Goal: Task Accomplishment & Management: Complete application form

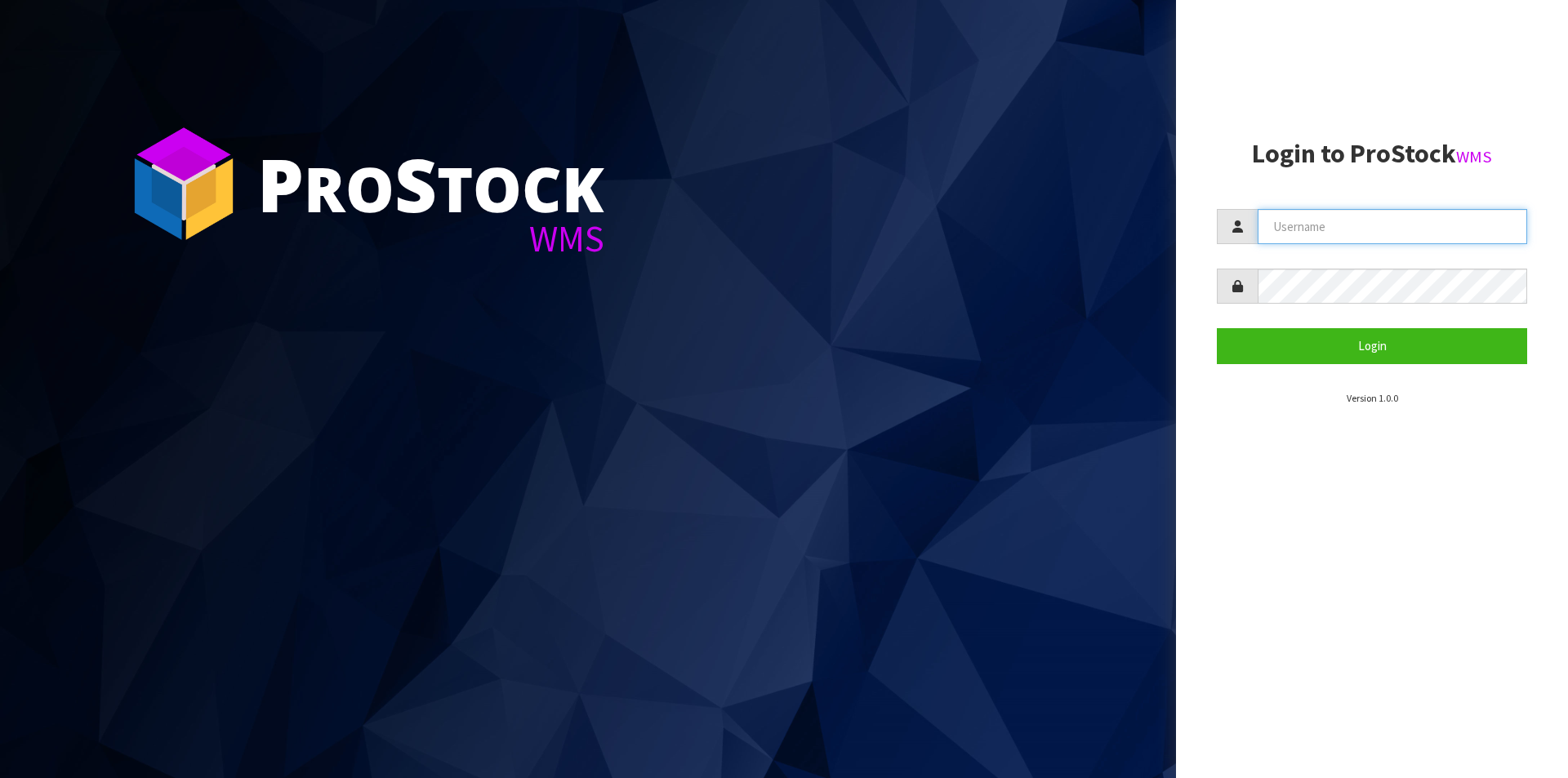
click at [1316, 226] on input "text" at bounding box center [1392, 226] width 269 height 35
type input "Australianclutch"
click at [1217, 328] on button "Login" at bounding box center [1371, 345] width 310 height 35
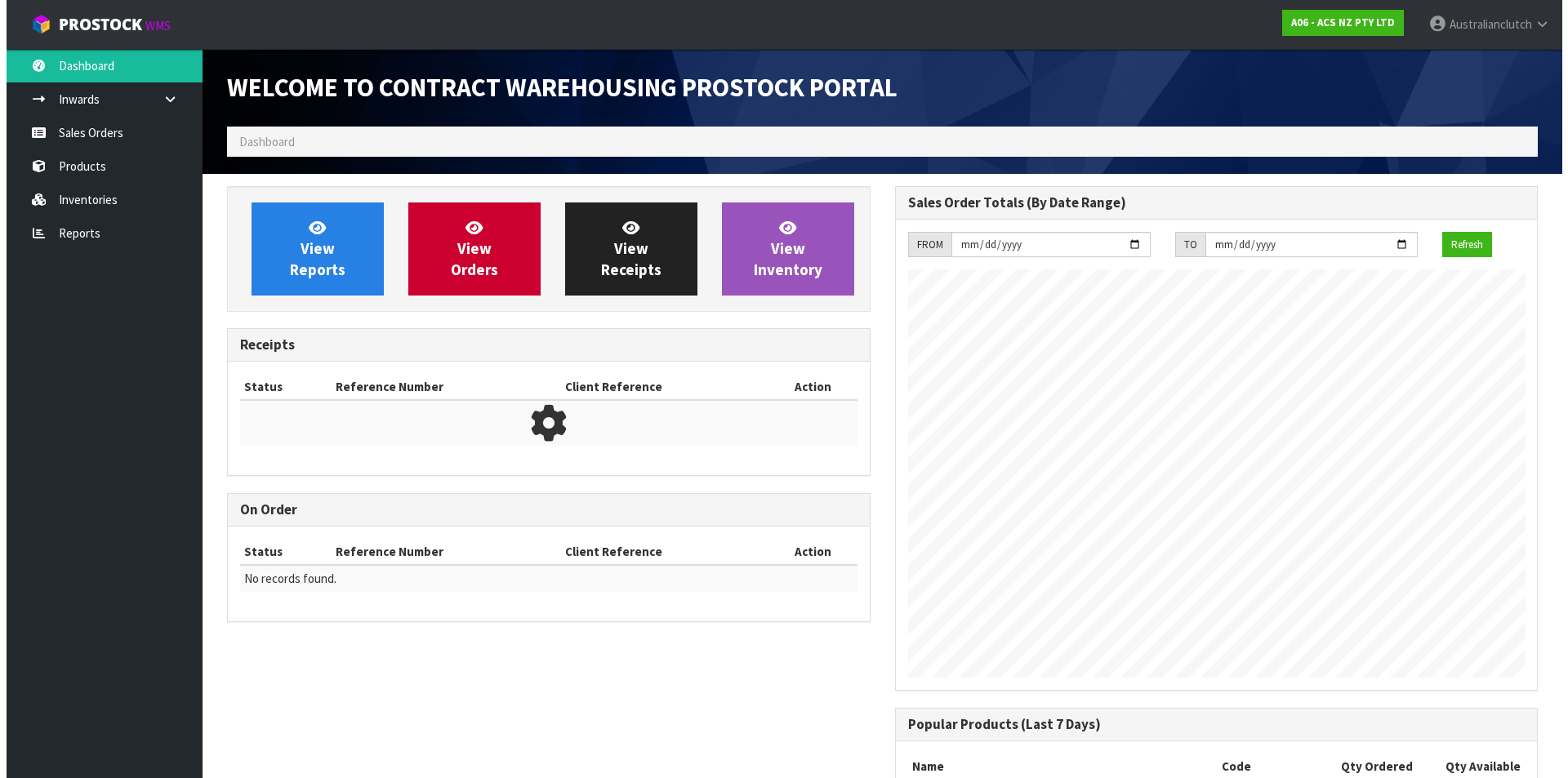
scroll to position [905, 667]
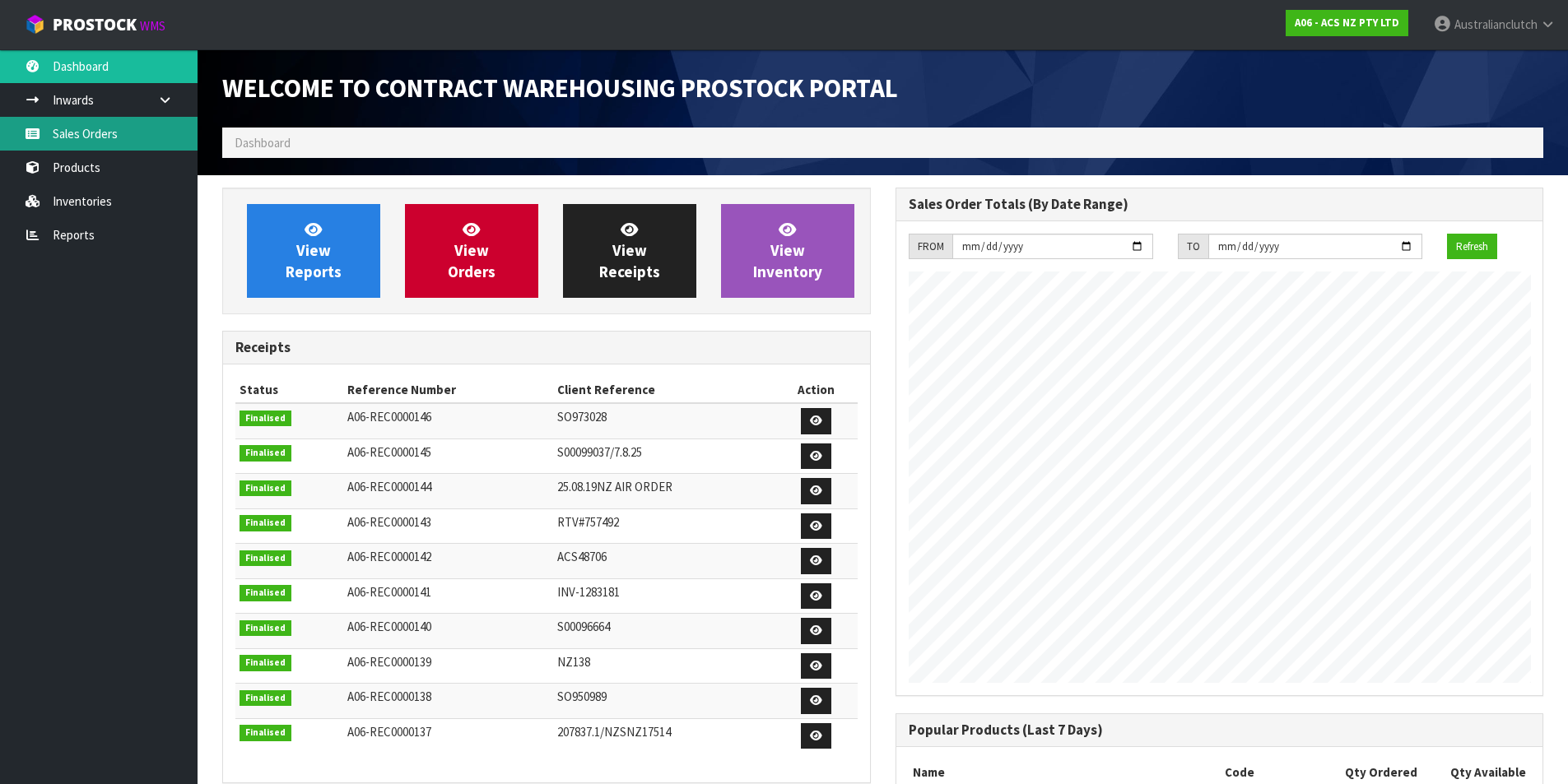
click at [102, 134] on link "Sales Orders" at bounding box center [99, 134] width 197 height 34
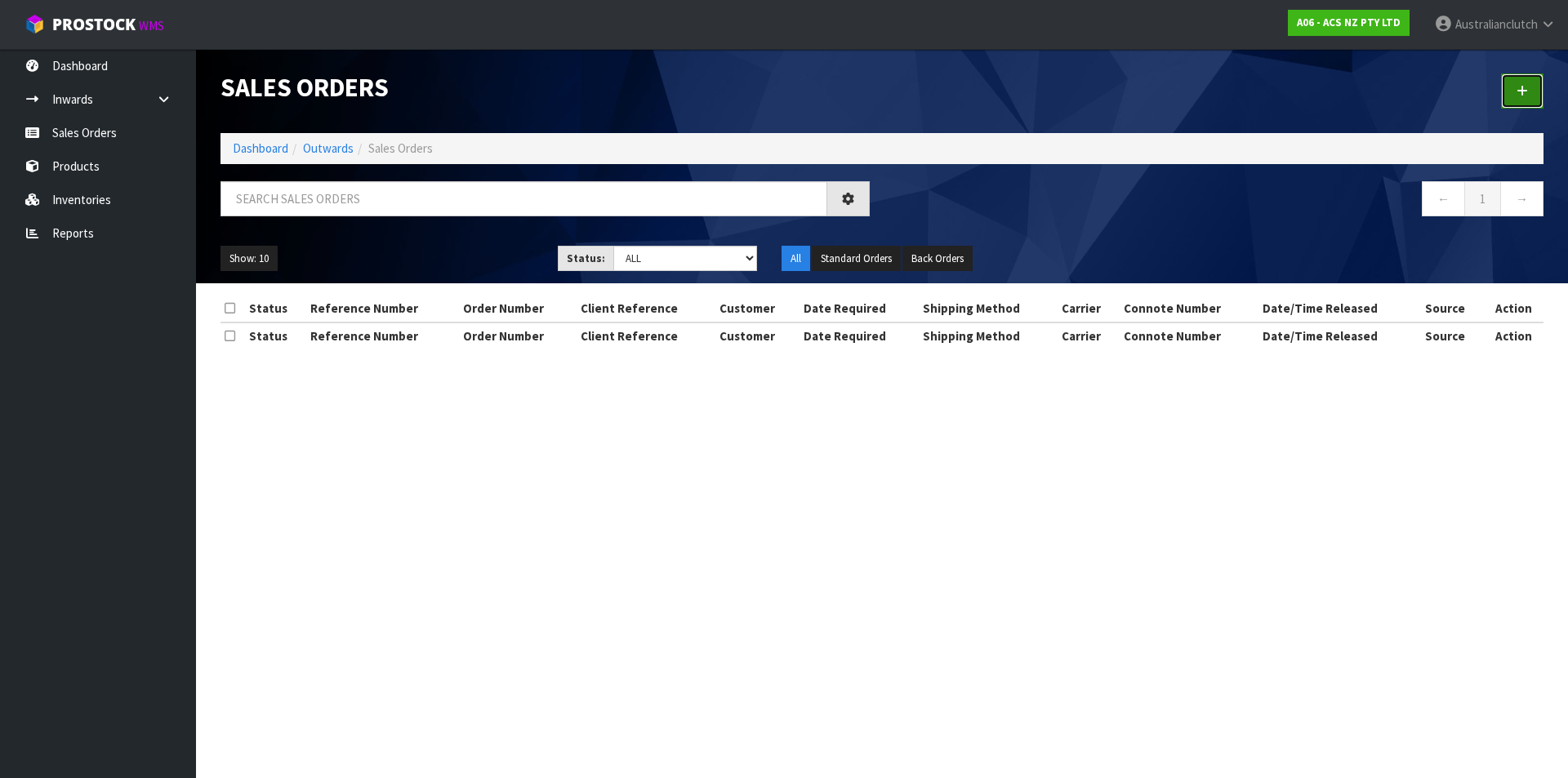
click at [1507, 78] on link at bounding box center [1523, 91] width 43 height 35
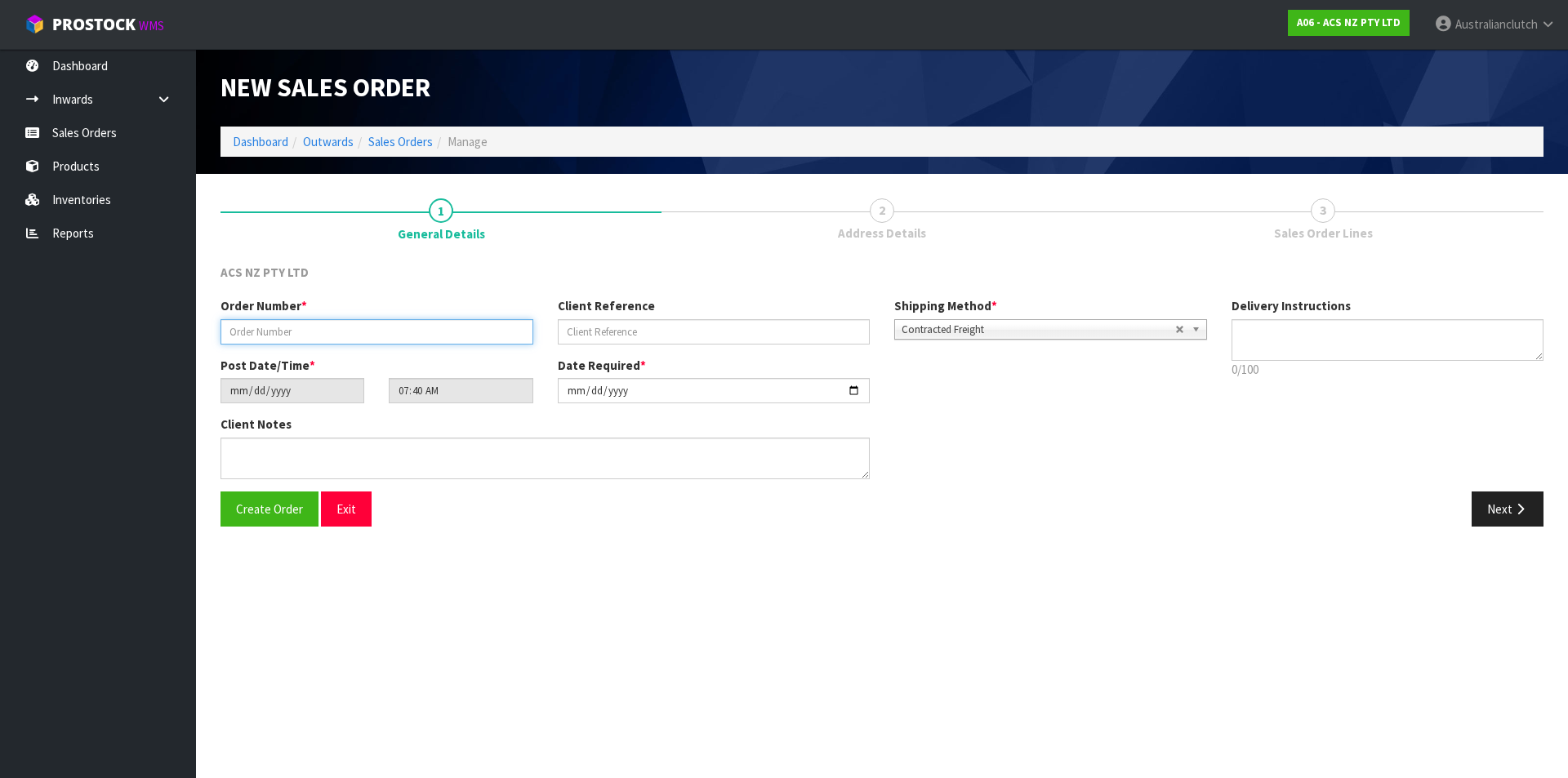
click at [265, 325] on input "text" at bounding box center [377, 332] width 313 height 25
type input "208340.1"
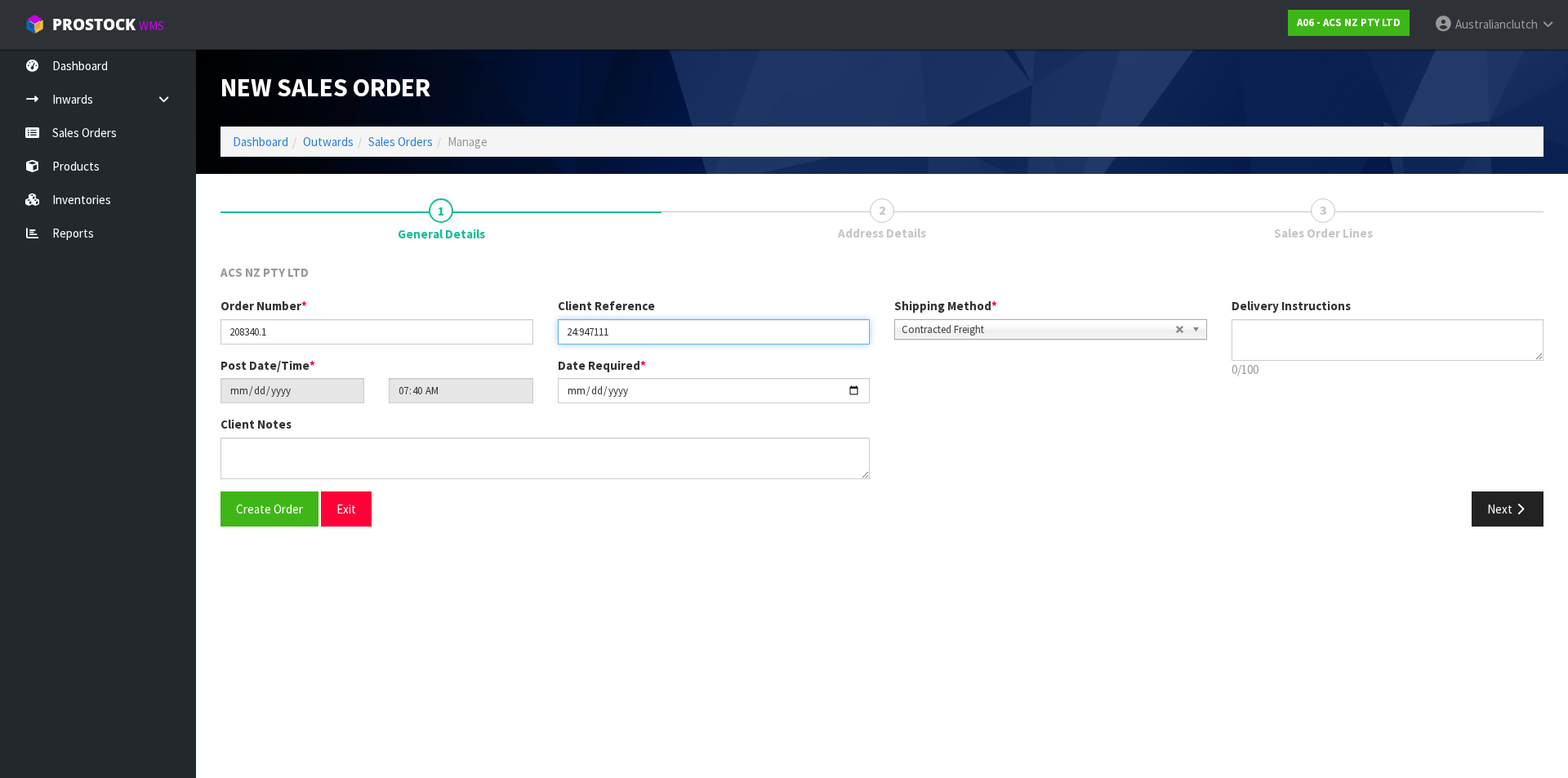
type input "24:947111"
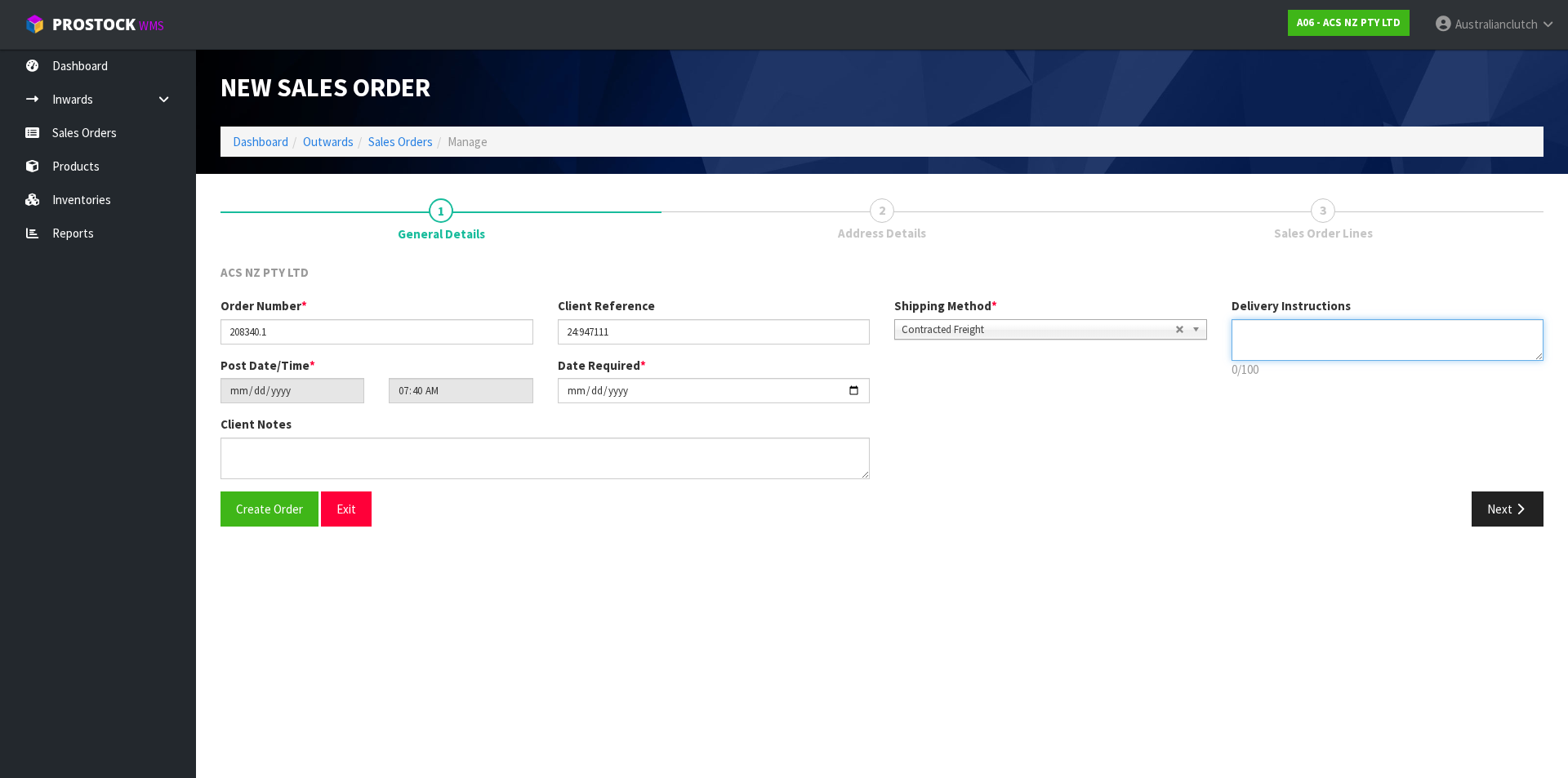
drag, startPoint x: 1294, startPoint y: 326, endPoint x: 1566, endPoint y: 408, distance: 284.1
click at [1296, 326] on textarea at bounding box center [1388, 340] width 313 height 42
type textarea "MAIN FREIGHT PLEASE"
click at [1476, 505] on button "Next" at bounding box center [1508, 509] width 72 height 35
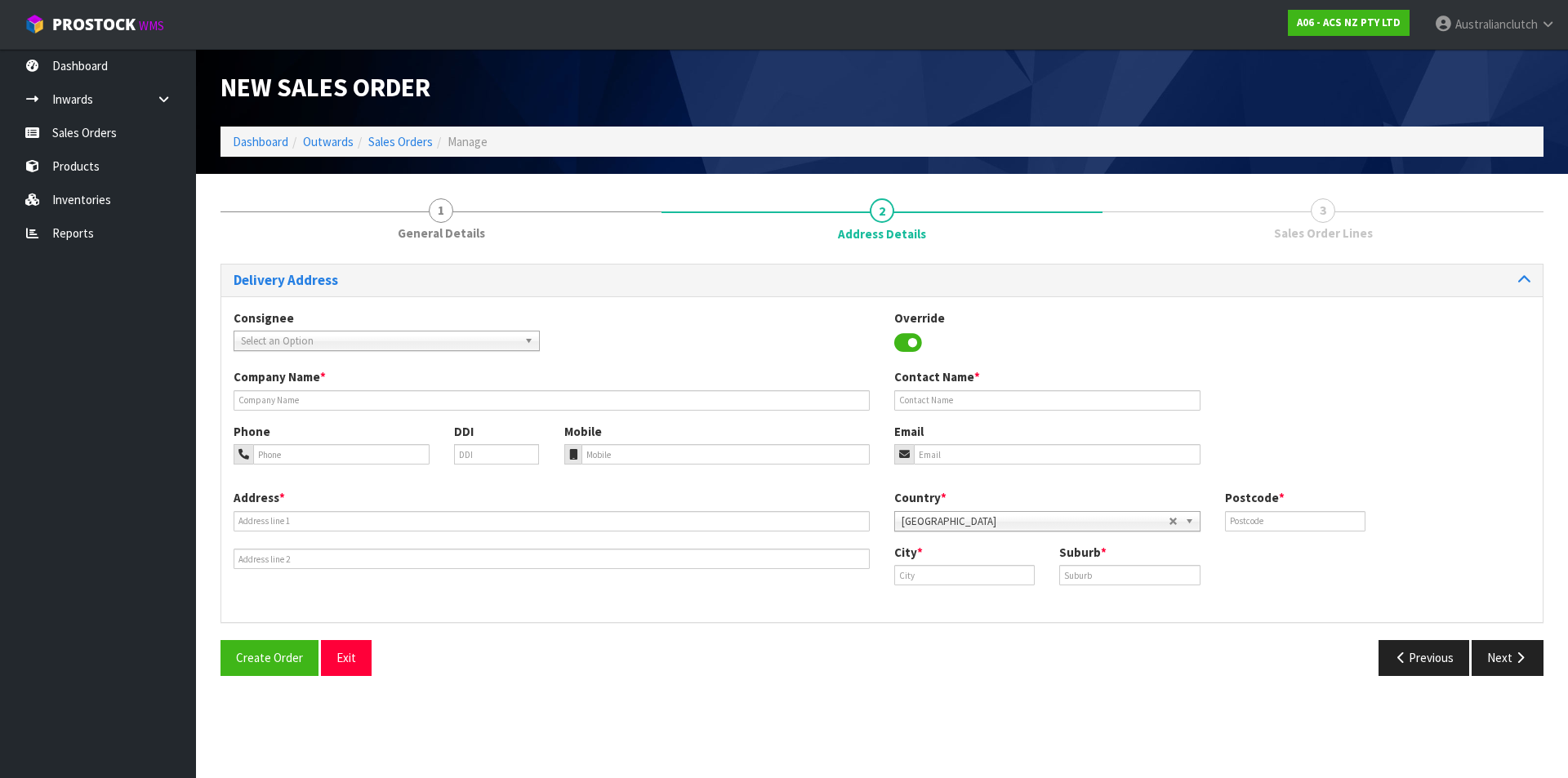
click at [297, 341] on span "Select an Option" at bounding box center [379, 341] width 277 height 20
type input "201404"
click at [332, 395] on li "201404 - BNTNZ [GEOGRAPHIC_DATA] 24" at bounding box center [386, 387] width 298 height 20
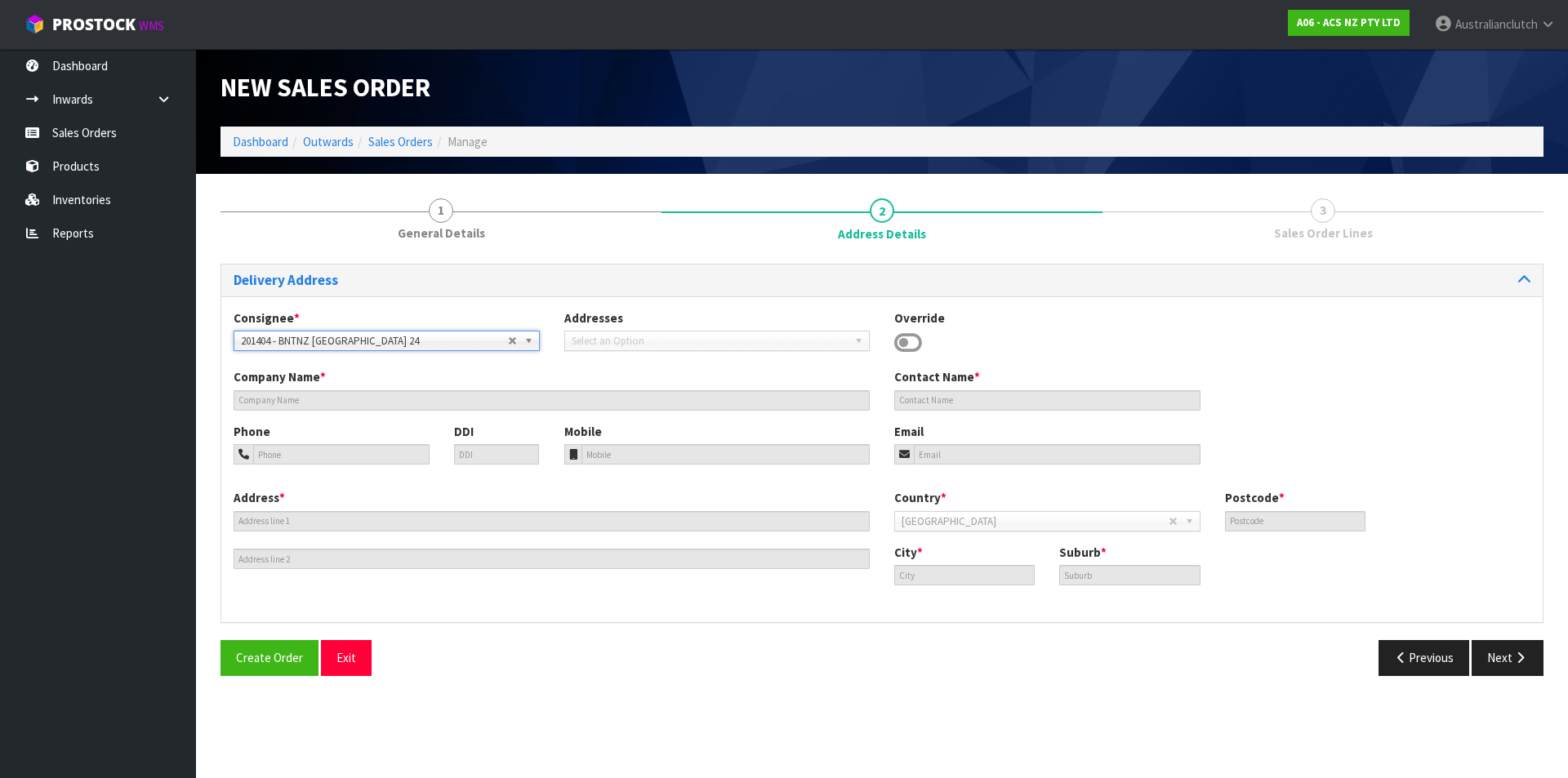
type input "BNTNZ [GEOGRAPHIC_DATA] 24"
type input "[STREET_ADDRESS]"
type input "0932"
type input "[GEOGRAPHIC_DATA]"
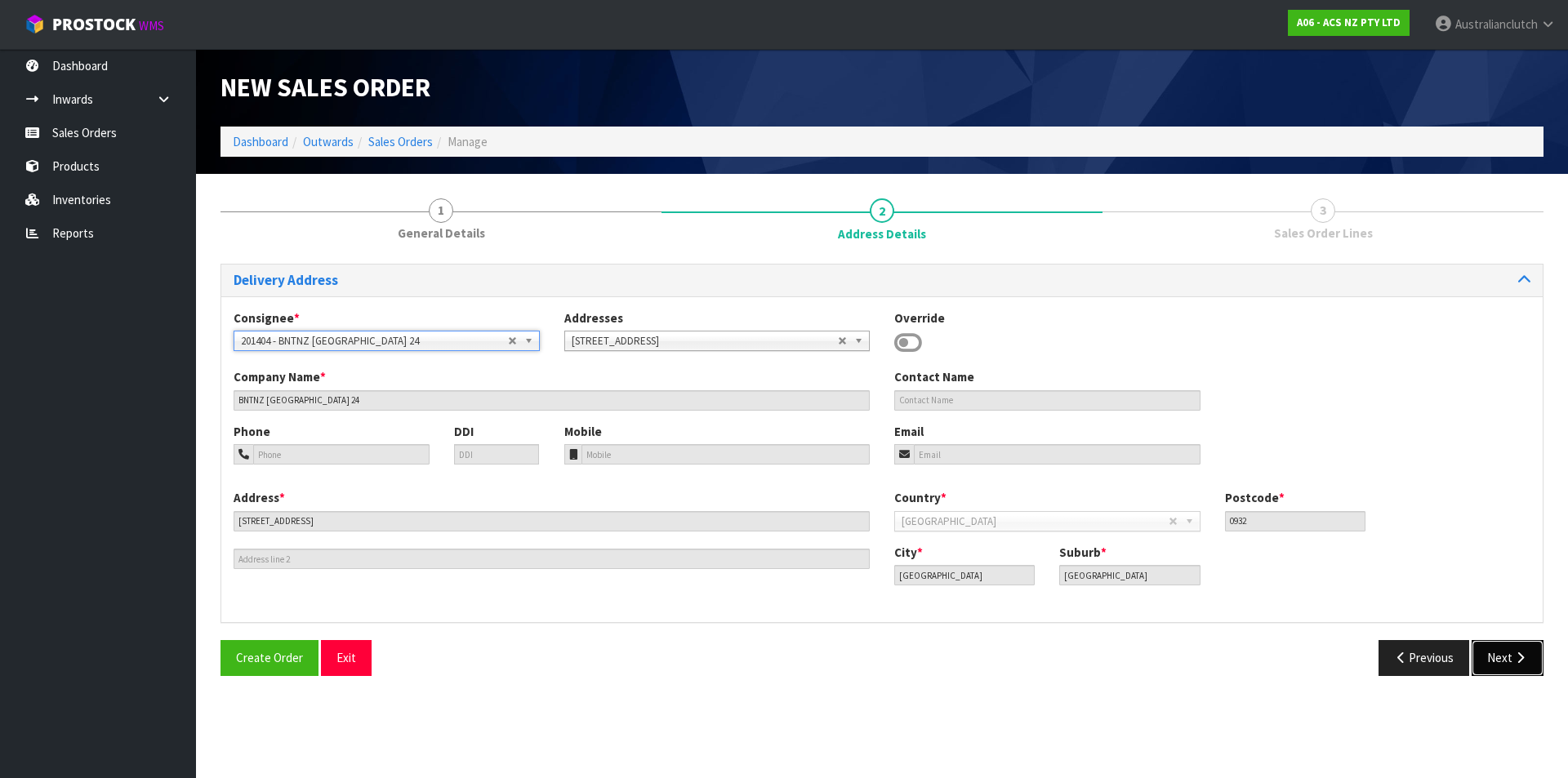
click at [1501, 649] on button "Next" at bounding box center [1508, 657] width 72 height 35
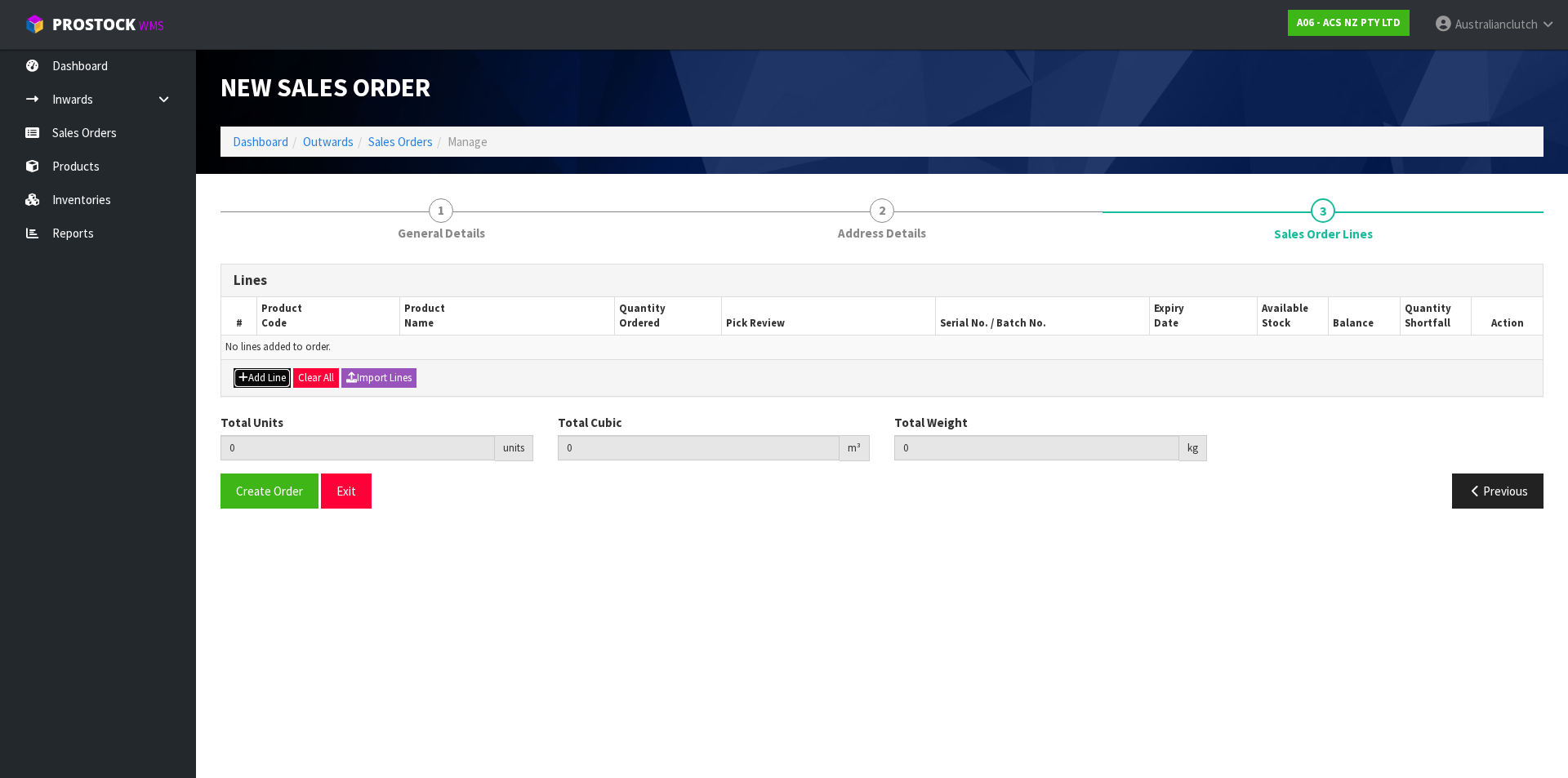
click at [250, 381] on button "Add Line" at bounding box center [262, 378] width 57 height 20
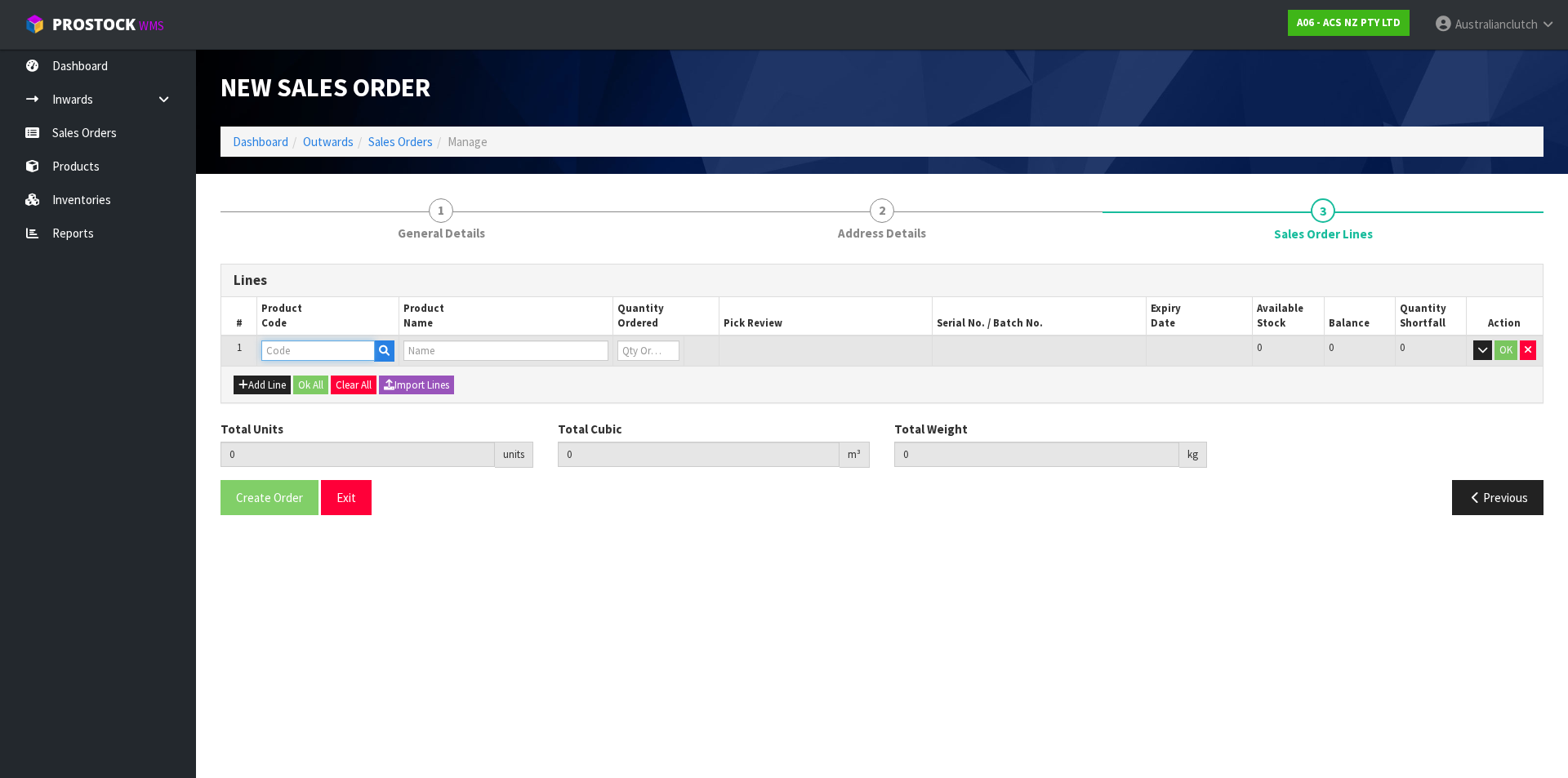
click at [307, 350] on input "text" at bounding box center [318, 350] width 114 height 20
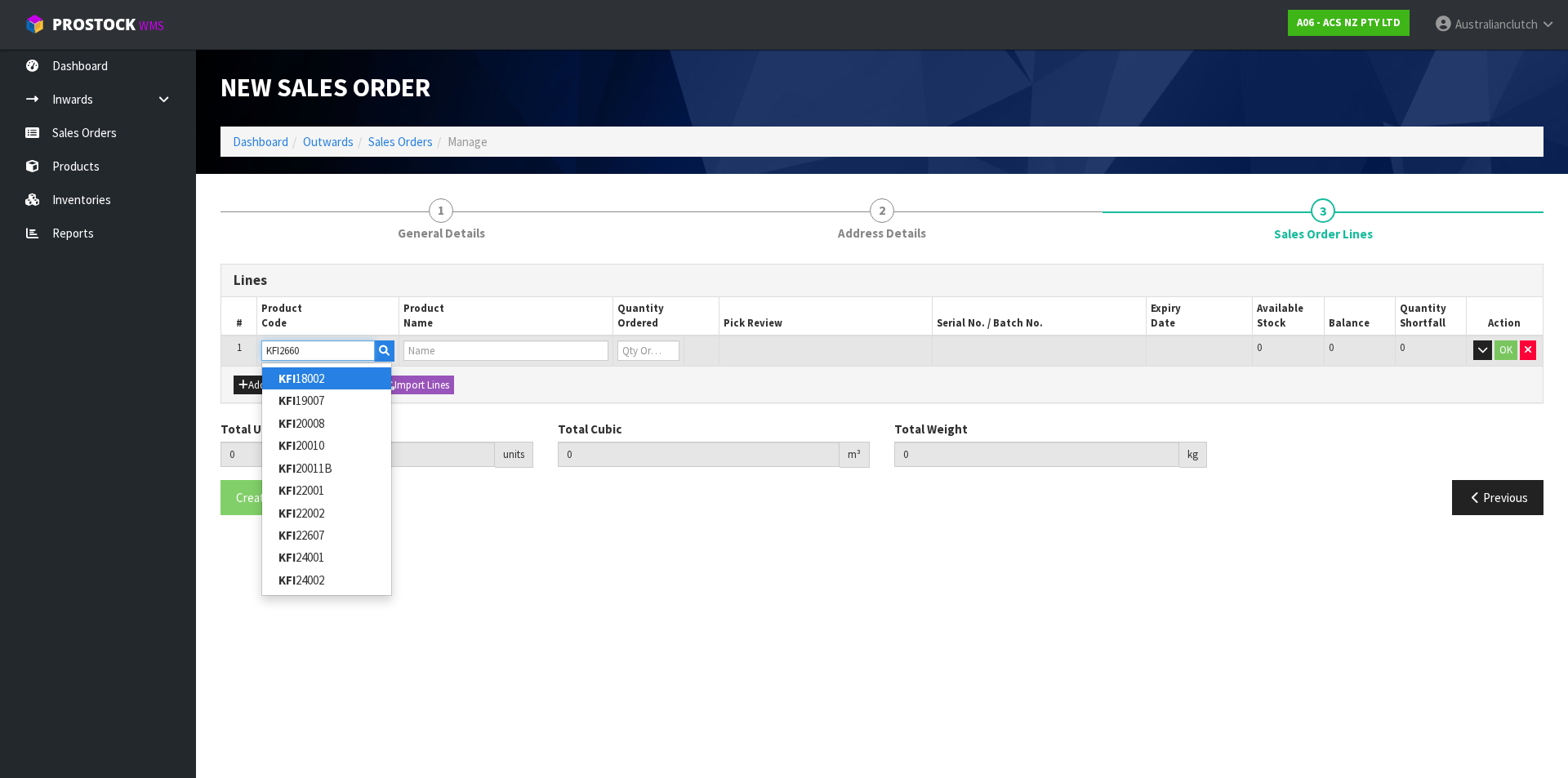
type input "KFI26602"
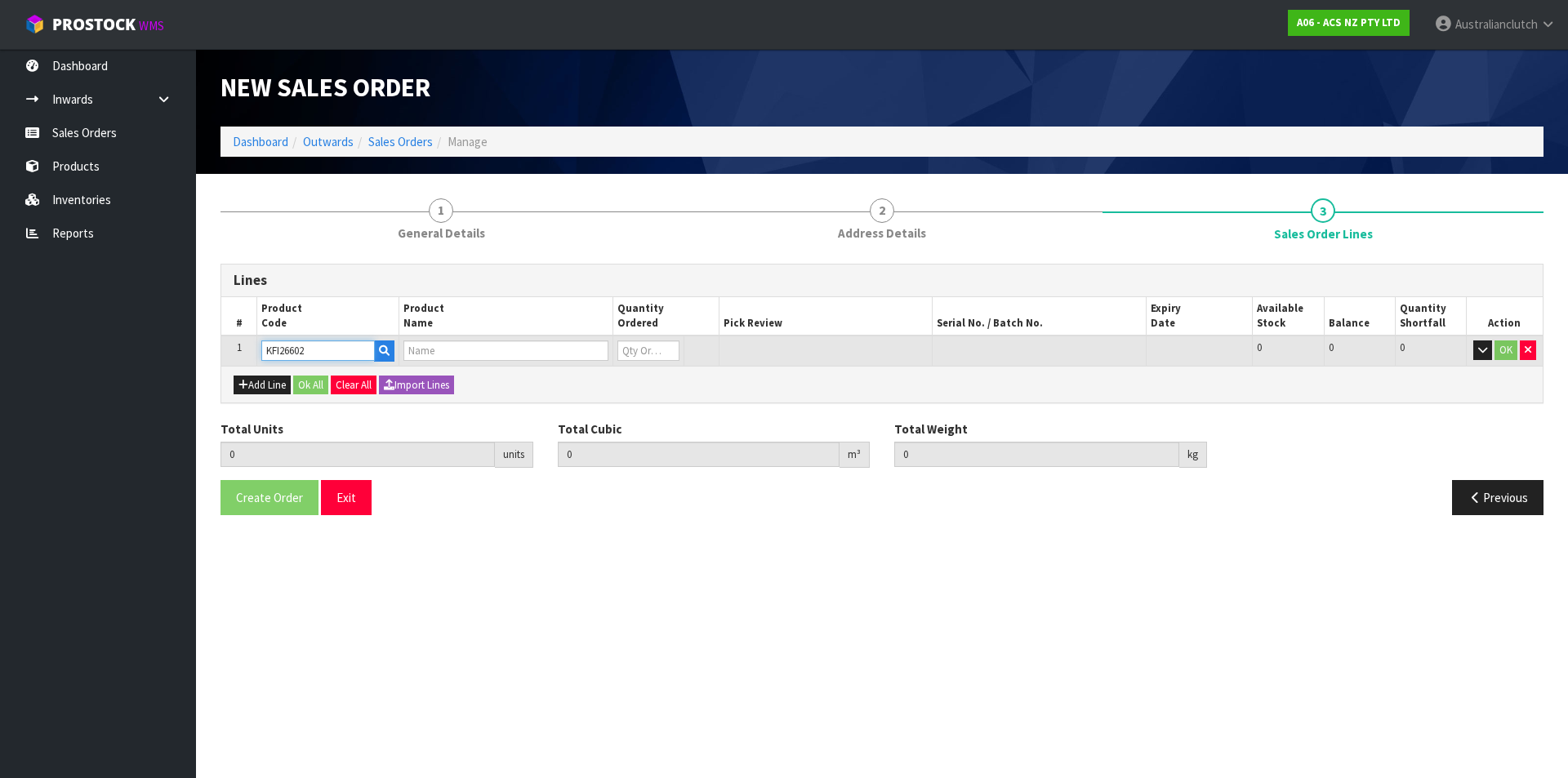
type input "0.000000"
type input "0.000"
type input "KIT STD FIAT DUCATO 3.0L INC DMF+CSC"
type input "0"
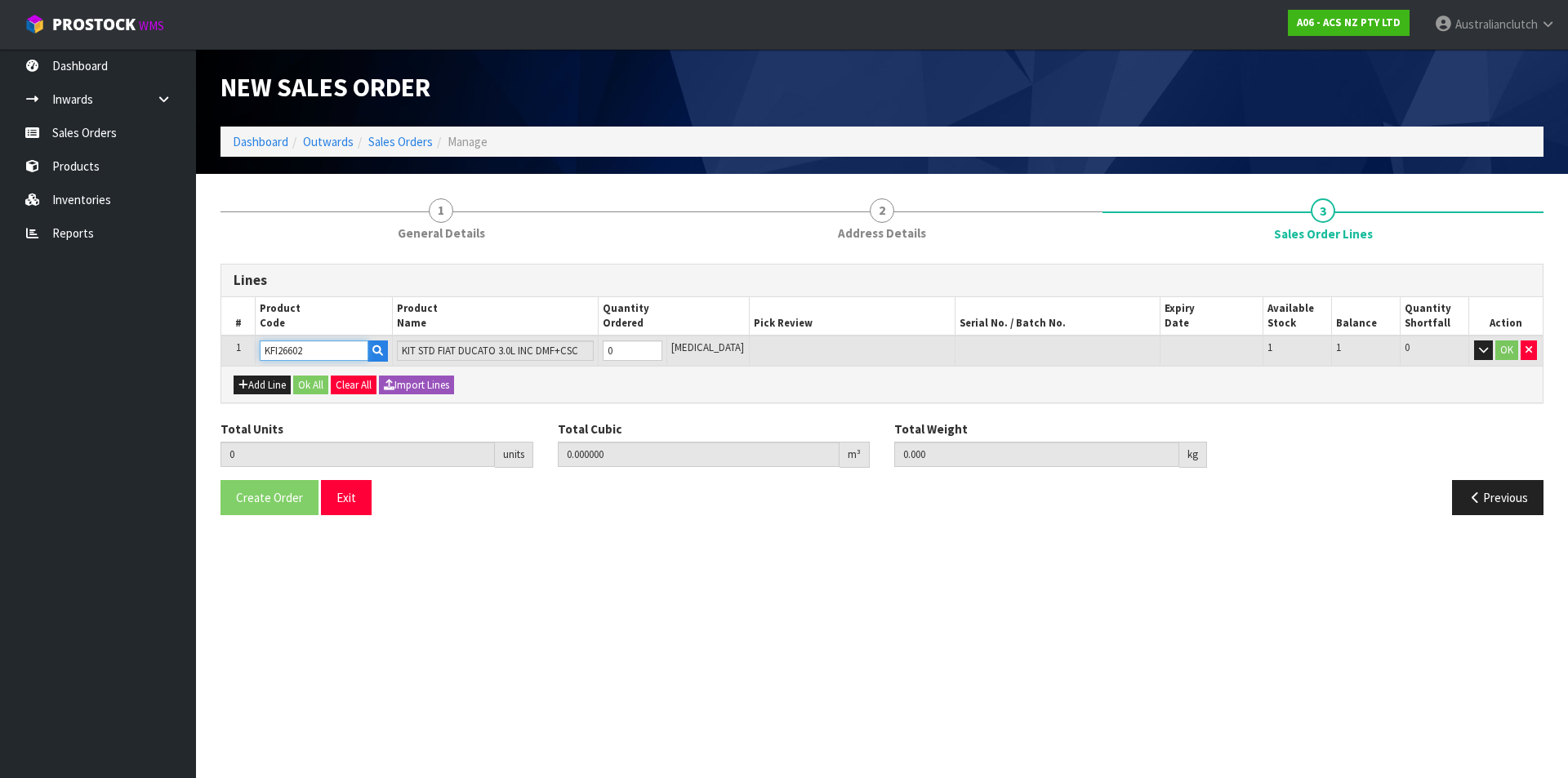
type input "KFI26602"
type input "1"
type input "0.05082"
type input "29.95"
type input "1"
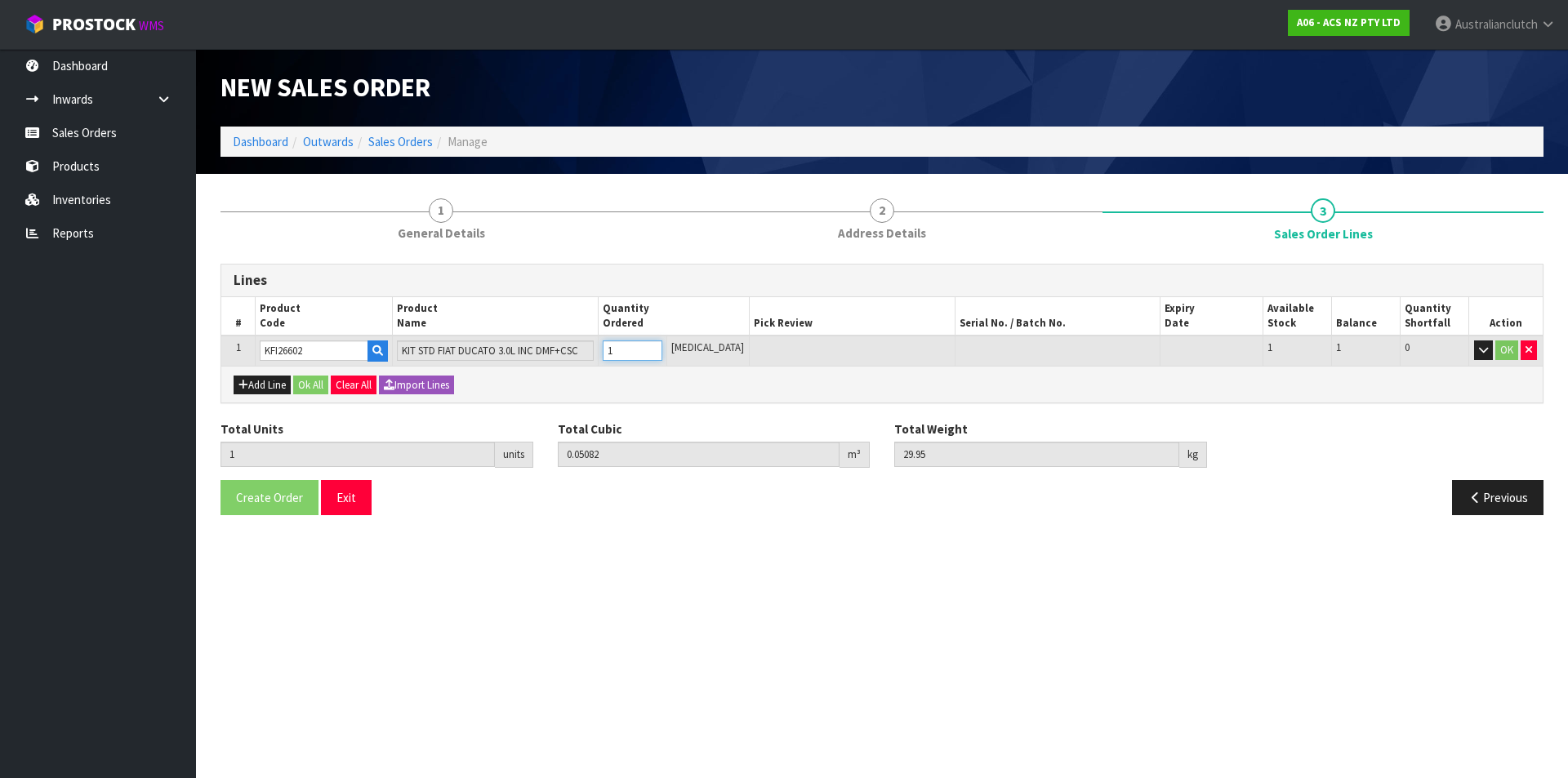
click at [663, 349] on input "1" at bounding box center [632, 350] width 60 height 20
click at [1516, 350] on button "OK" at bounding box center [1508, 350] width 23 height 20
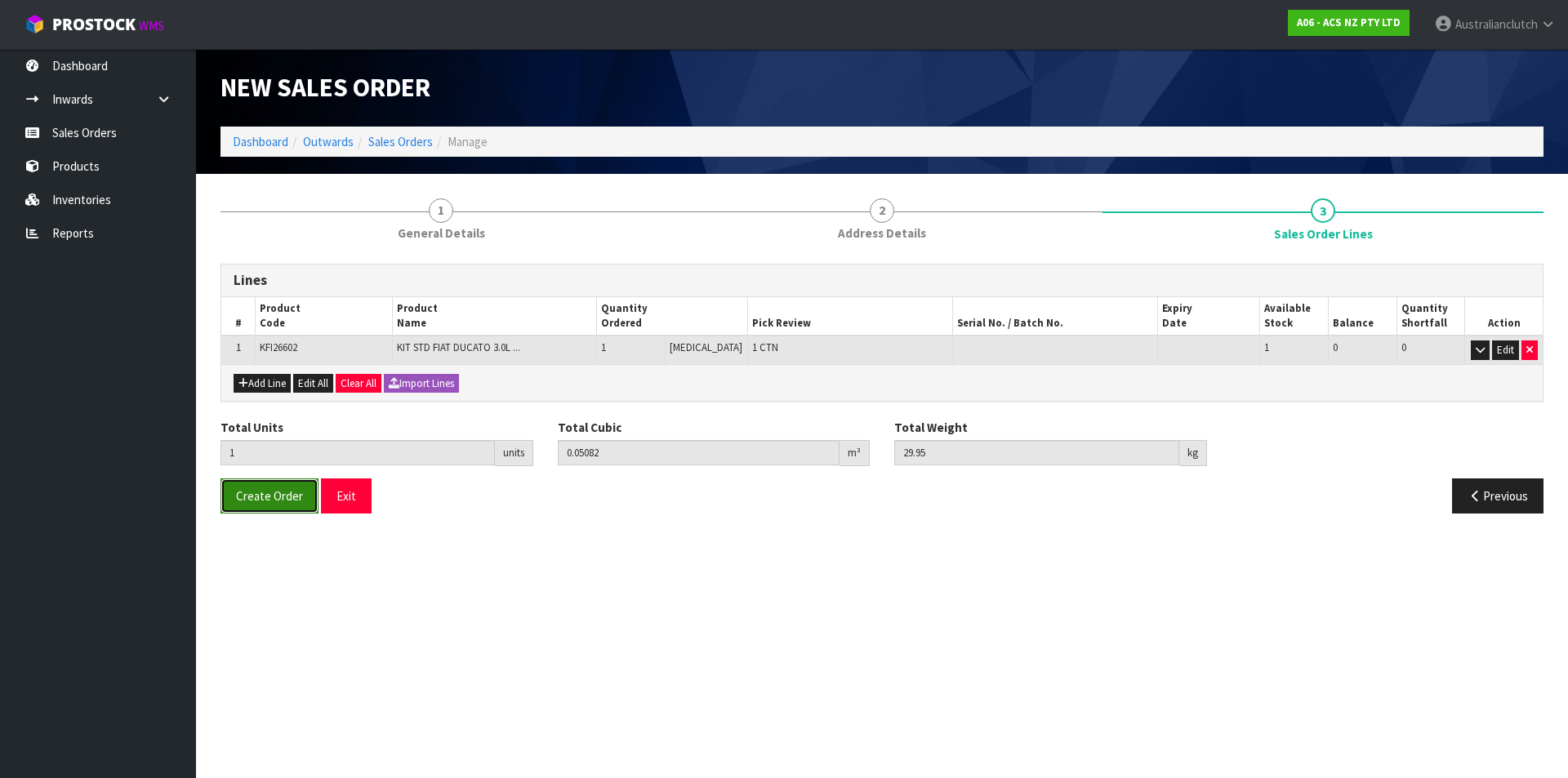
click at [275, 497] on span "Create Order" at bounding box center [269, 495] width 67 height 15
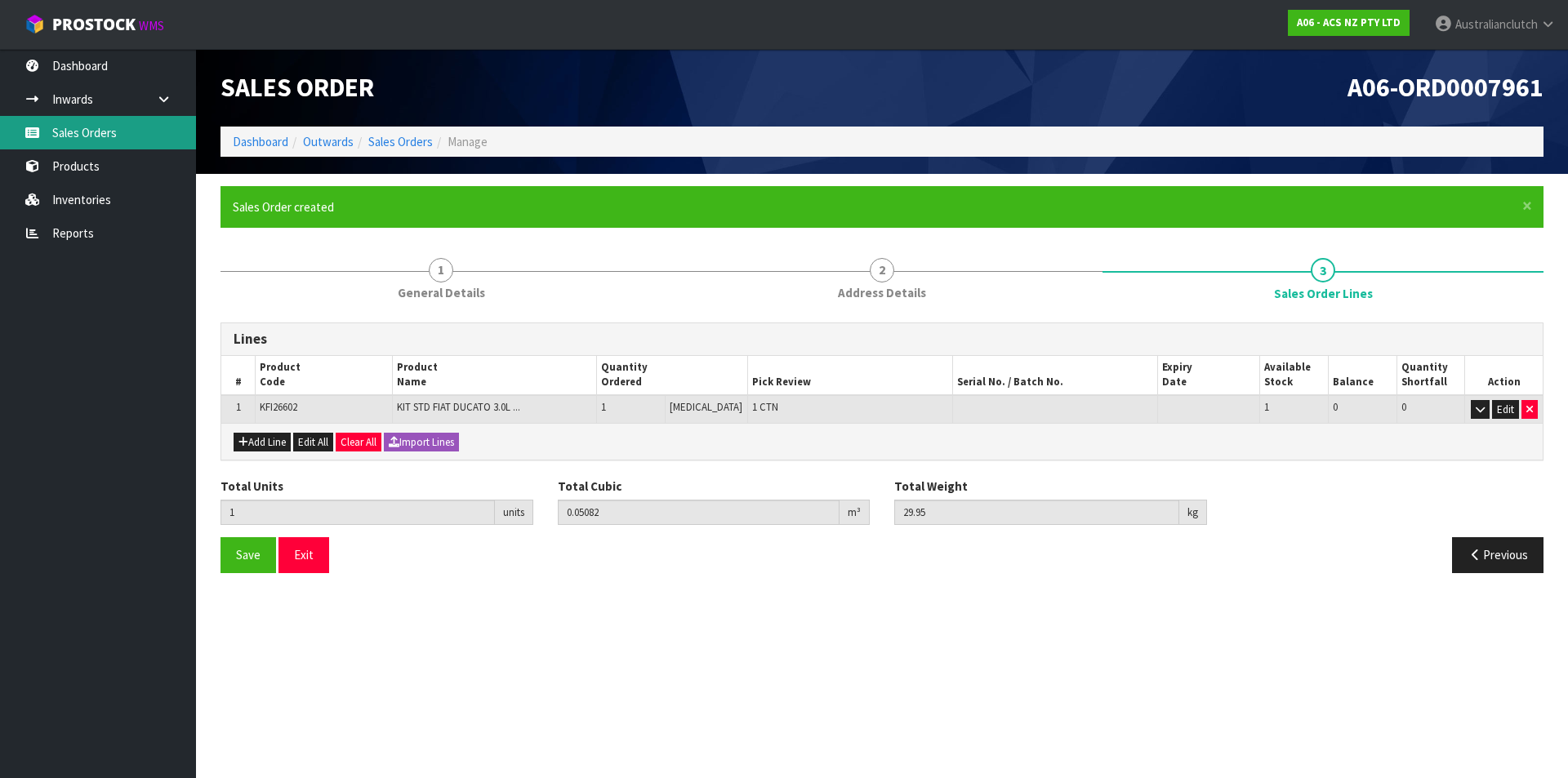
drag, startPoint x: 86, startPoint y: 142, endPoint x: 806, endPoint y: 39, distance: 727.3
click at [86, 141] on link "Sales Orders" at bounding box center [98, 132] width 196 height 34
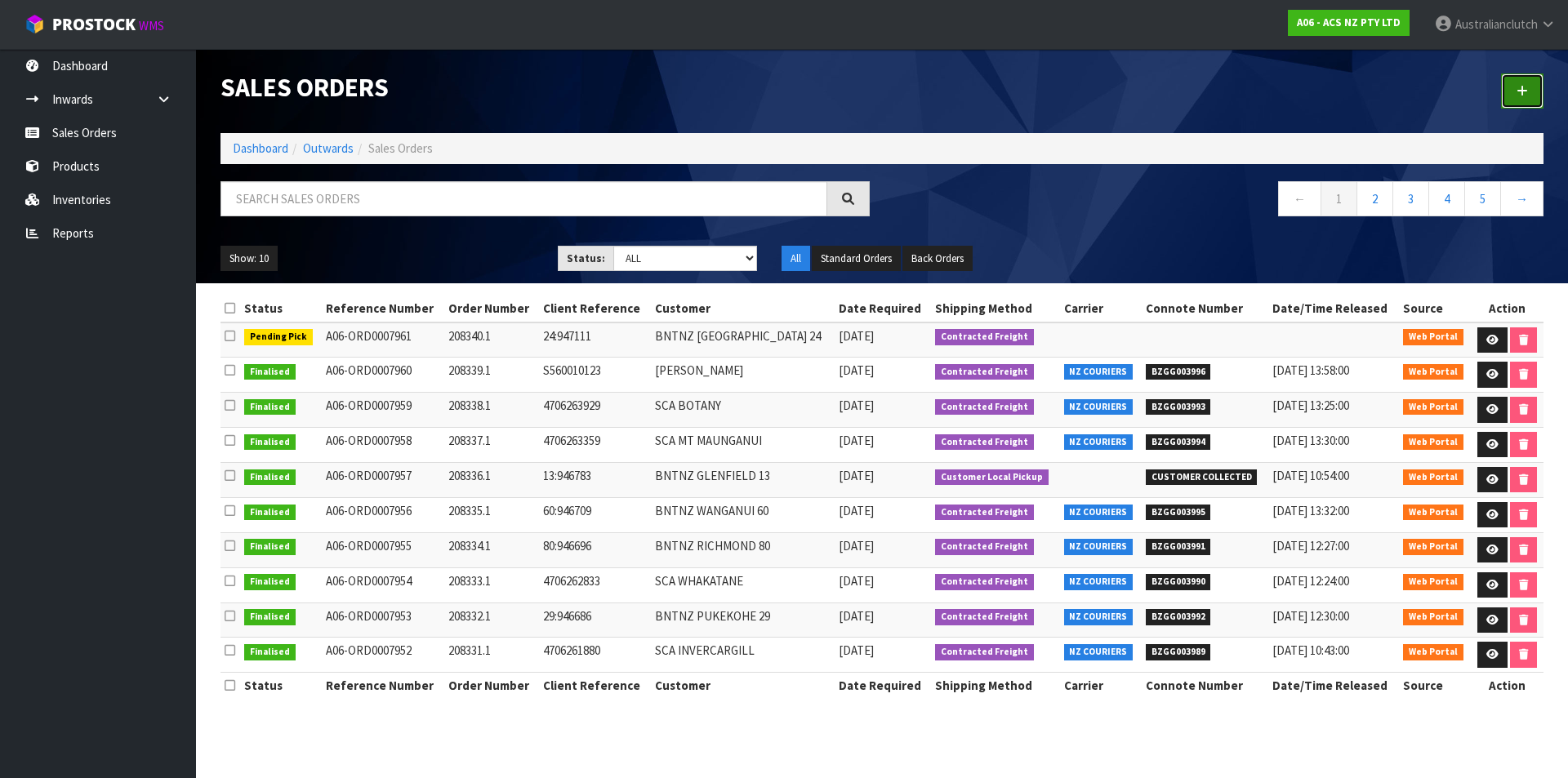
click at [1535, 77] on link at bounding box center [1523, 91] width 43 height 35
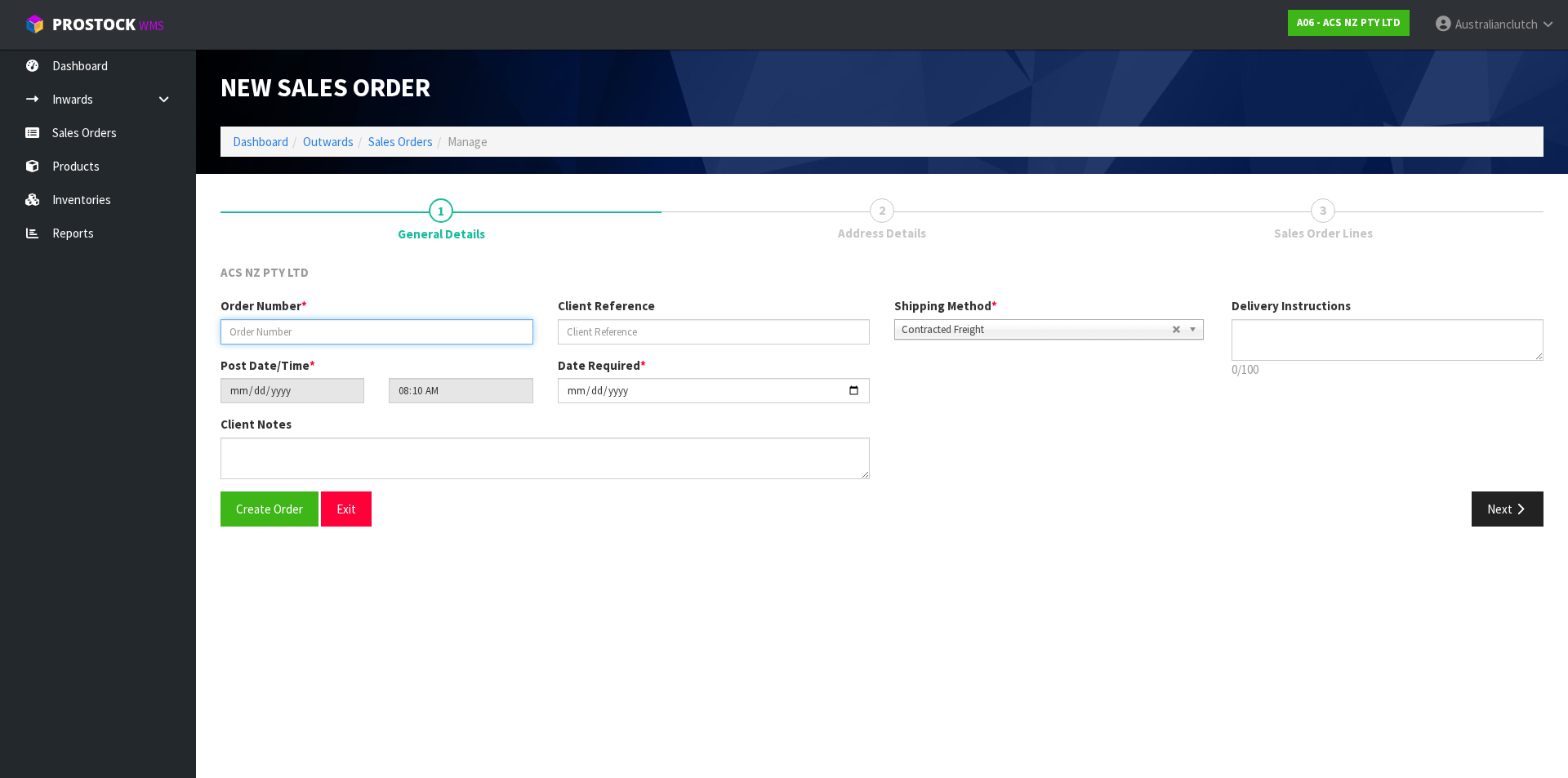
drag, startPoint x: 342, startPoint y: 327, endPoint x: 365, endPoint y: 345, distance: 29.2
click at [345, 328] on input "text" at bounding box center [377, 332] width 313 height 25
type input "208341.1"
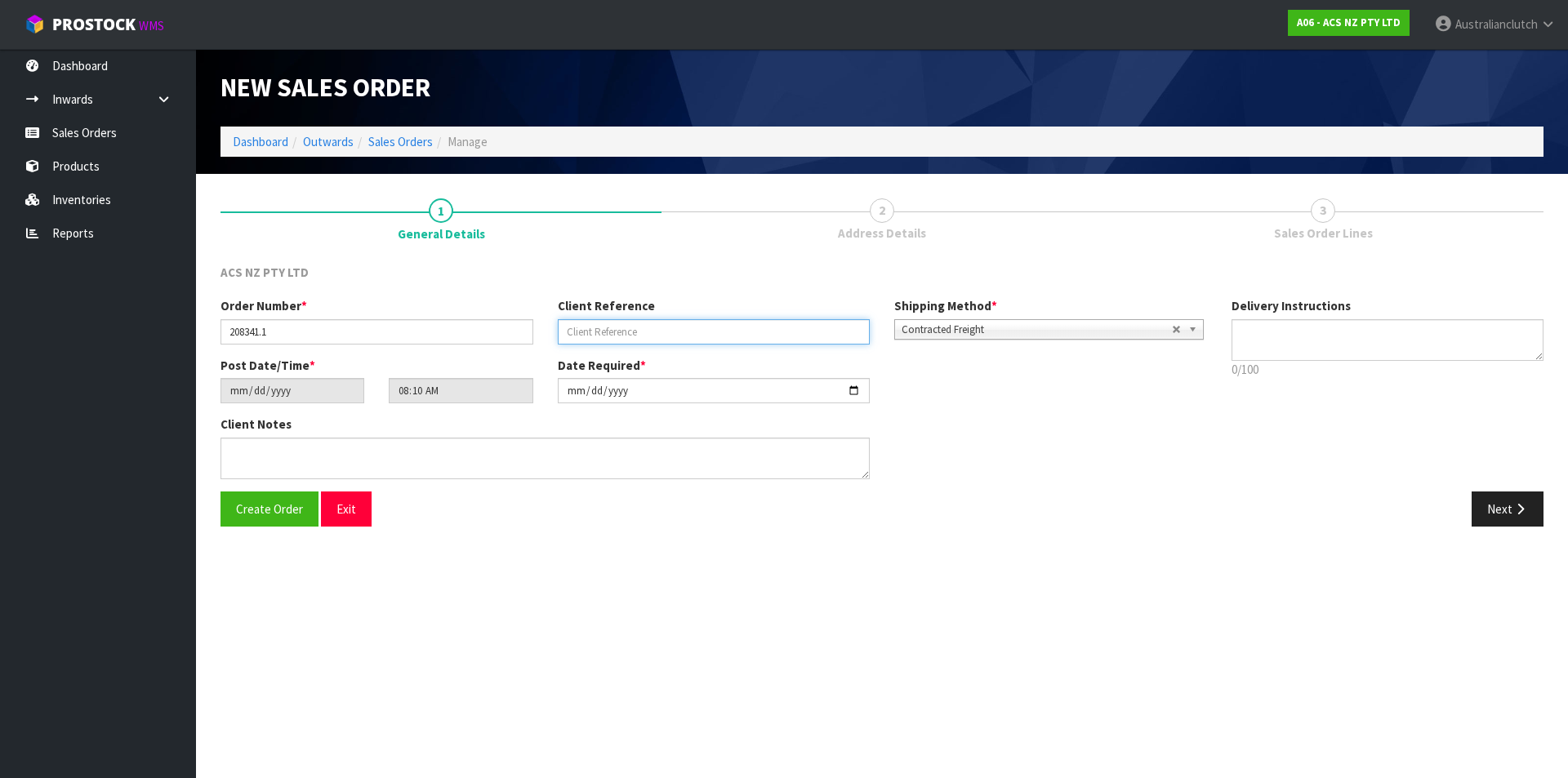
click at [585, 329] on input "text" at bounding box center [714, 332] width 313 height 25
type input "4706243021"
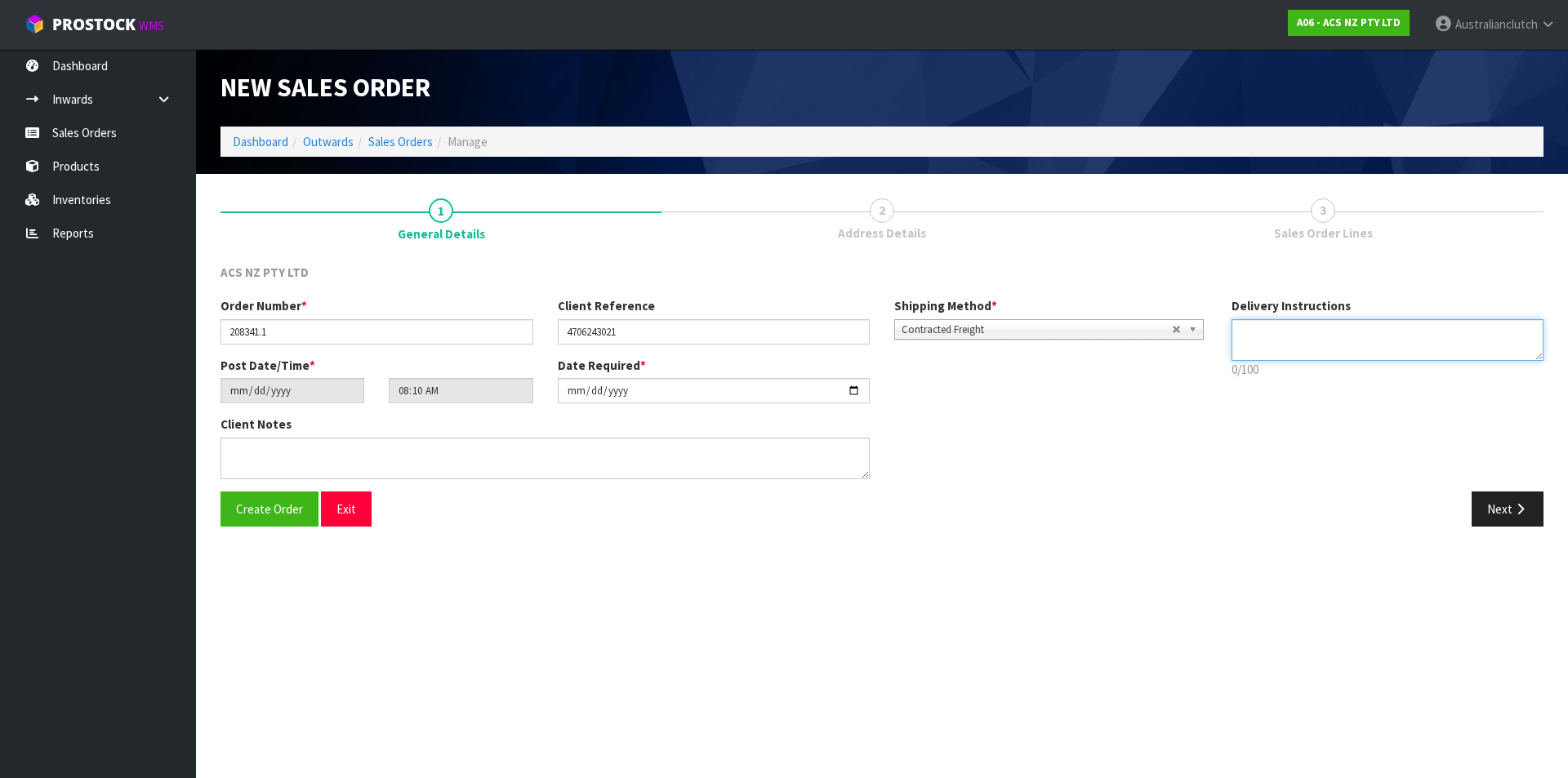
click at [1237, 337] on textarea at bounding box center [1388, 340] width 313 height 42
type textarea "NZC PLEASE"
click at [1520, 501] on button "Next" at bounding box center [1508, 509] width 72 height 35
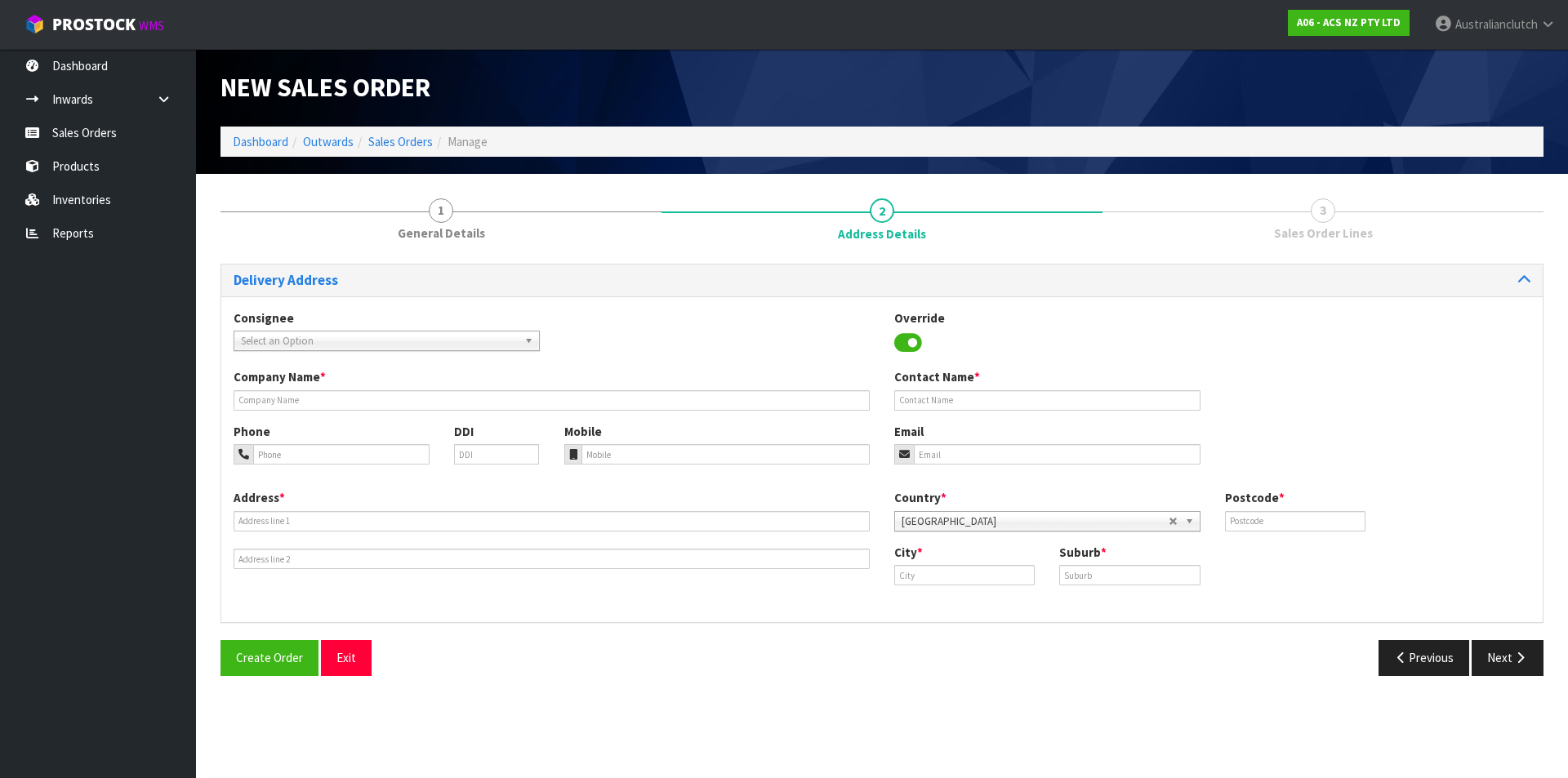
click at [461, 335] on span "Select an Option" at bounding box center [379, 341] width 277 height 20
type input "7004"
click at [506, 393] on li "7004 - SCA MT WELLINGTON" at bounding box center [386, 387] width 298 height 20
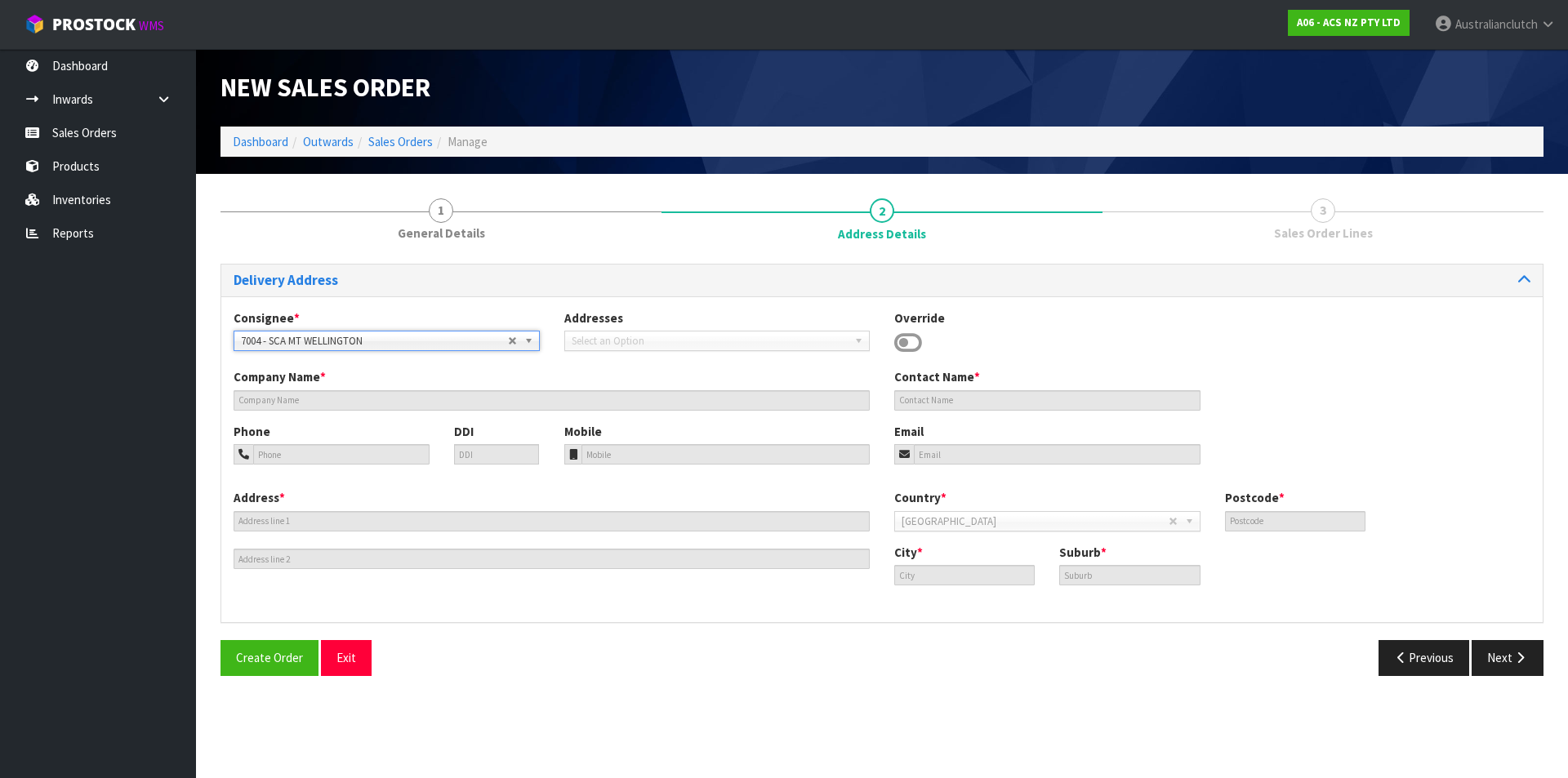
type input "SCA MT WELLINGTON"
type input "09 5746435"
type input "[EMAIL_ADDRESS][DOMAIN_NAME]"
type input "43 MT [GEOGRAPHIC_DATA]"
type input "1060"
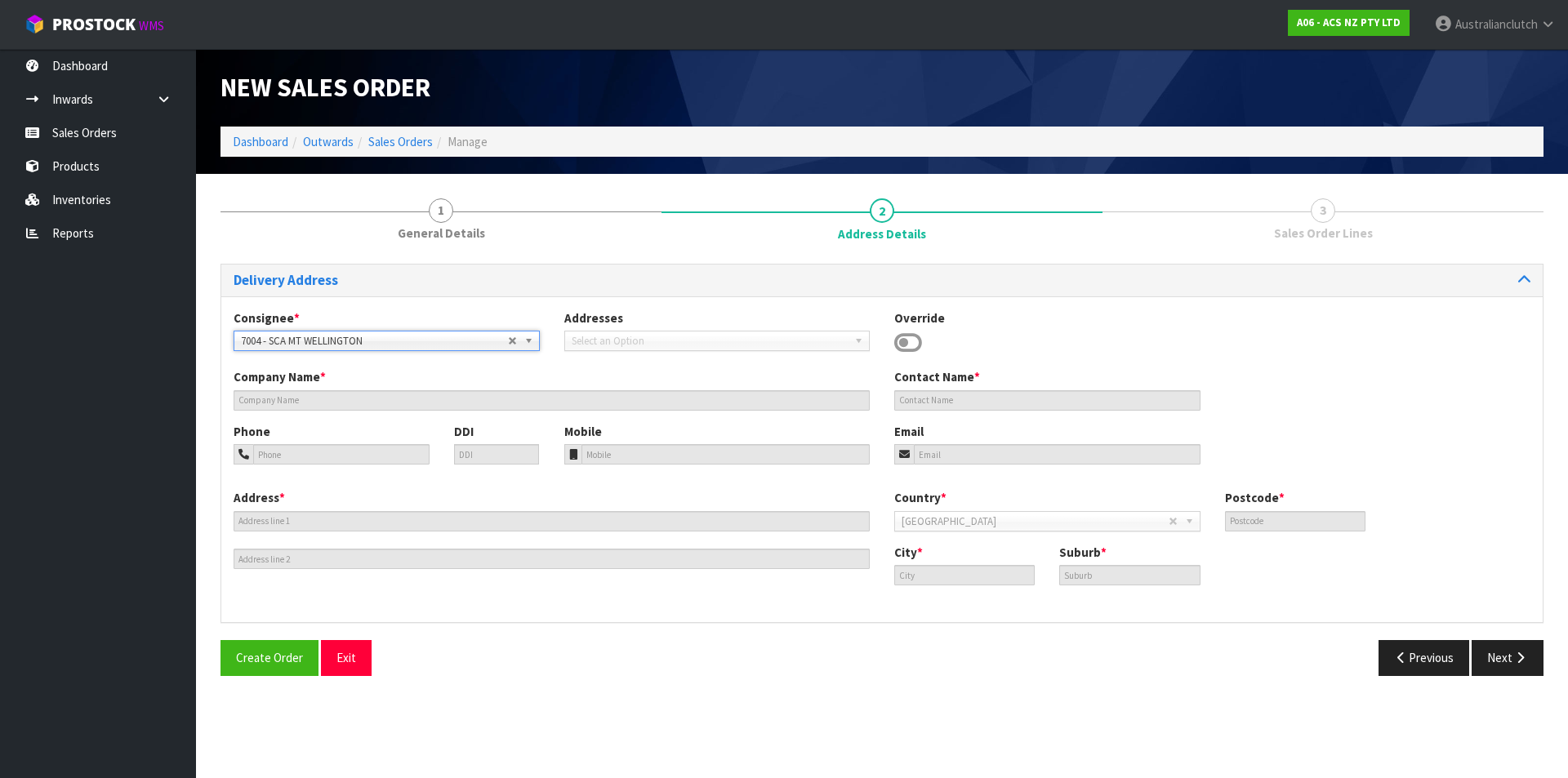
type input "[GEOGRAPHIC_DATA]"
click at [1494, 645] on button "Next" at bounding box center [1508, 657] width 72 height 35
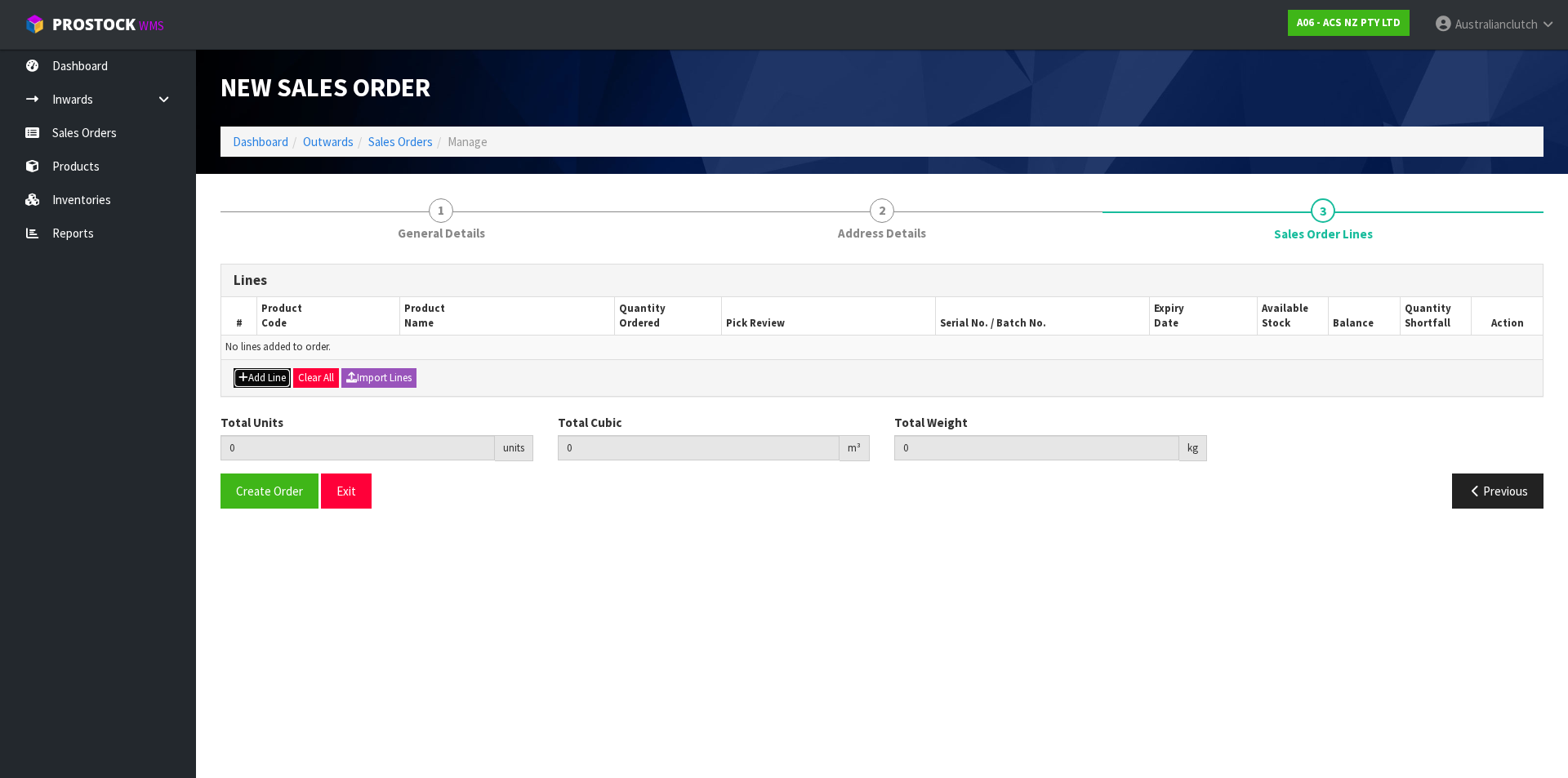
click at [245, 373] on icon "button" at bounding box center [243, 378] width 10 height 11
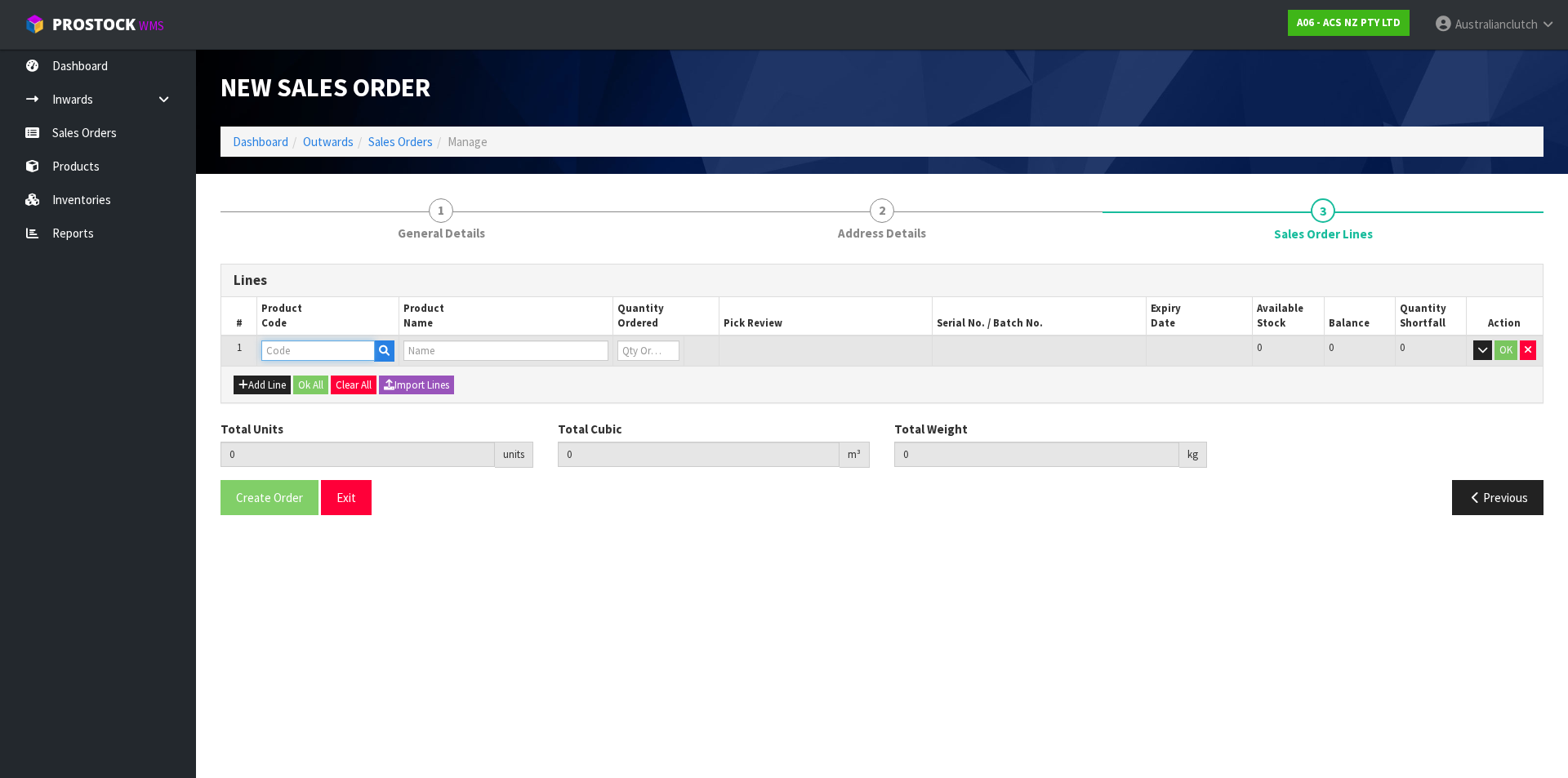
click at [277, 351] on input "text" at bounding box center [318, 350] width 114 height 20
type input "MCIZ011"
type input "0.000000"
type input "0.000"
type input "CLUTCH M/CYL ISUZU 15.87MM (5/8")"
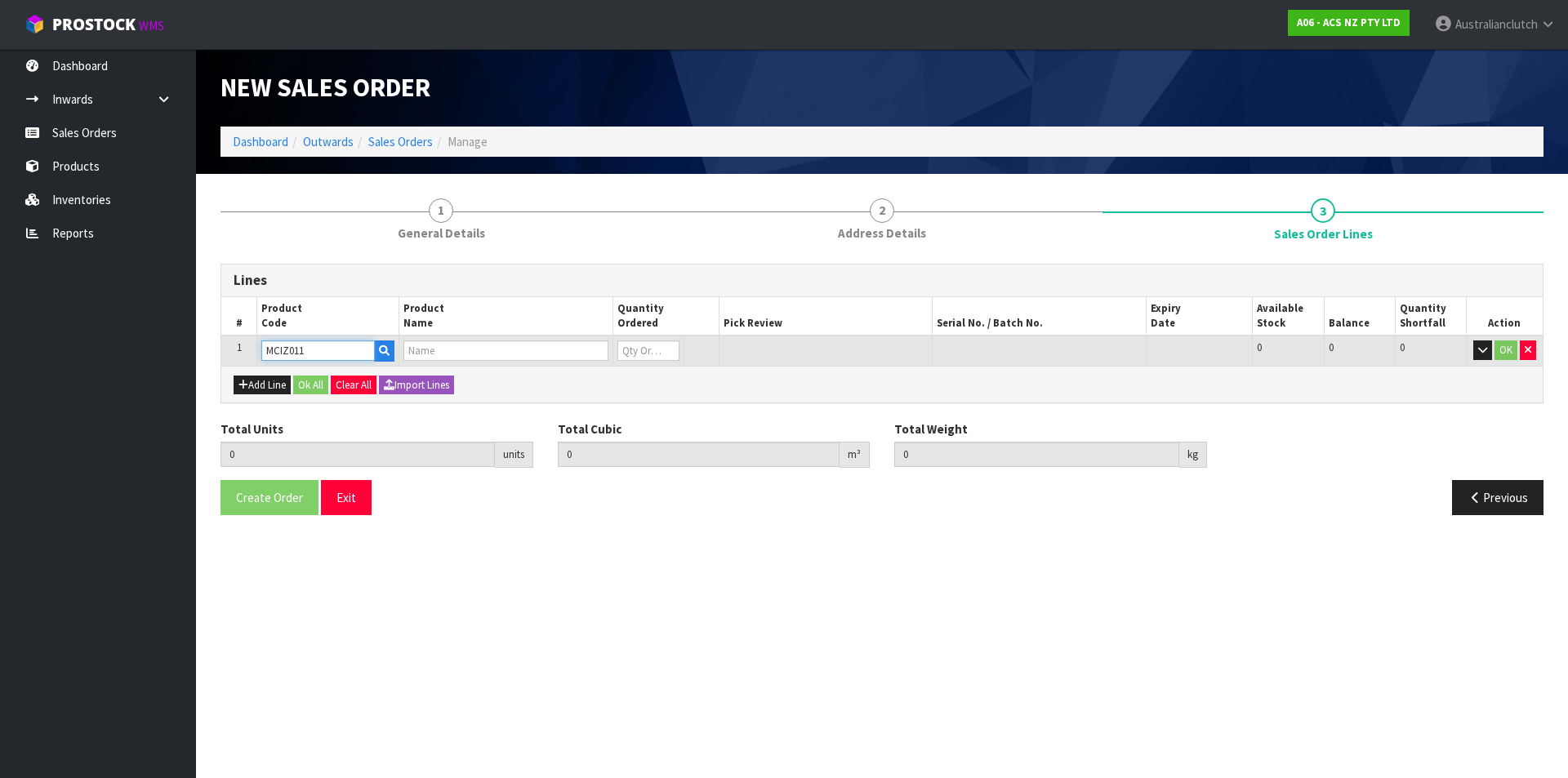
type input "0"
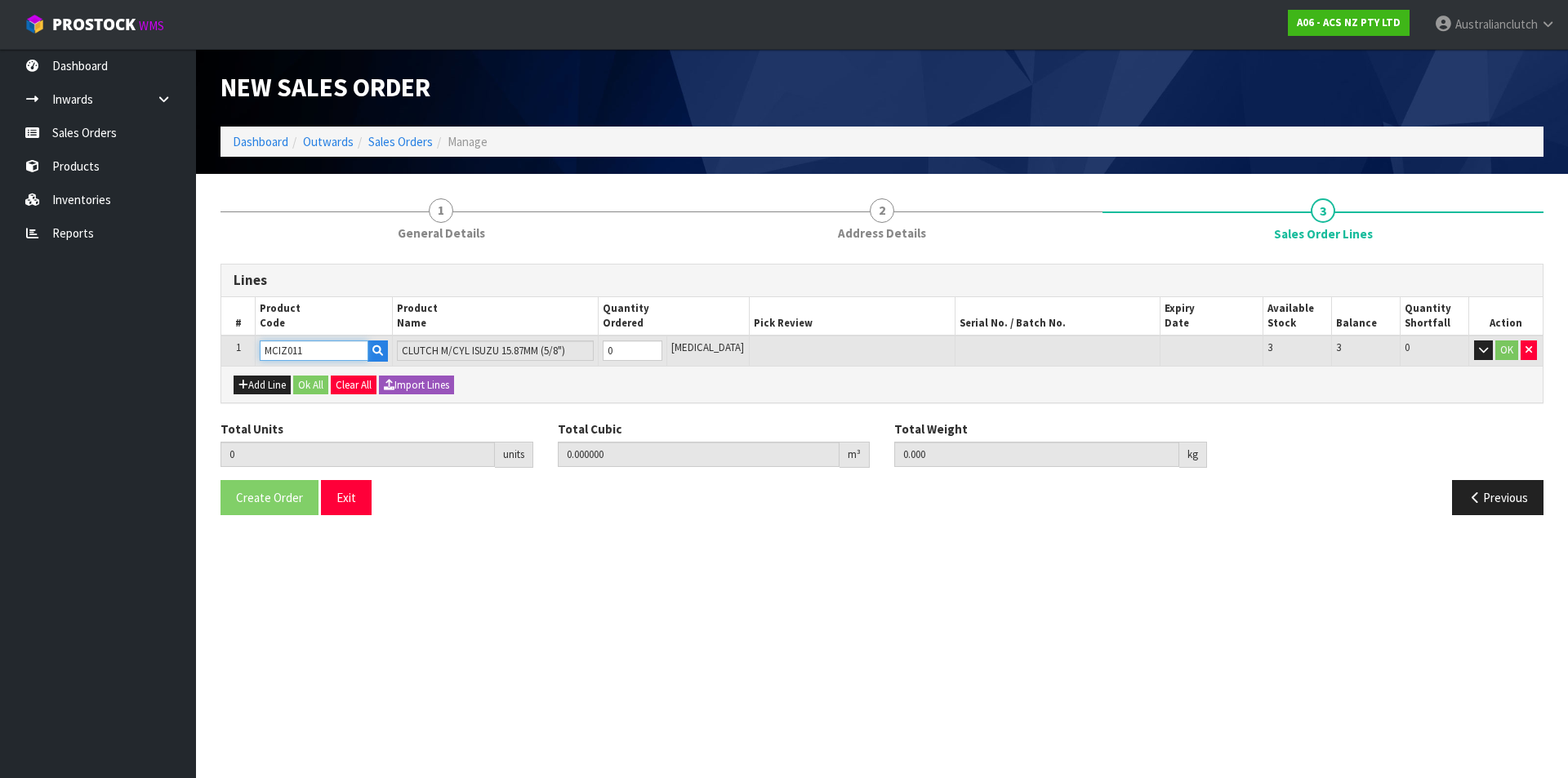
type input "MCIZ011"
type input "1"
type input "0.002981"
type input "0.35"
type input "1"
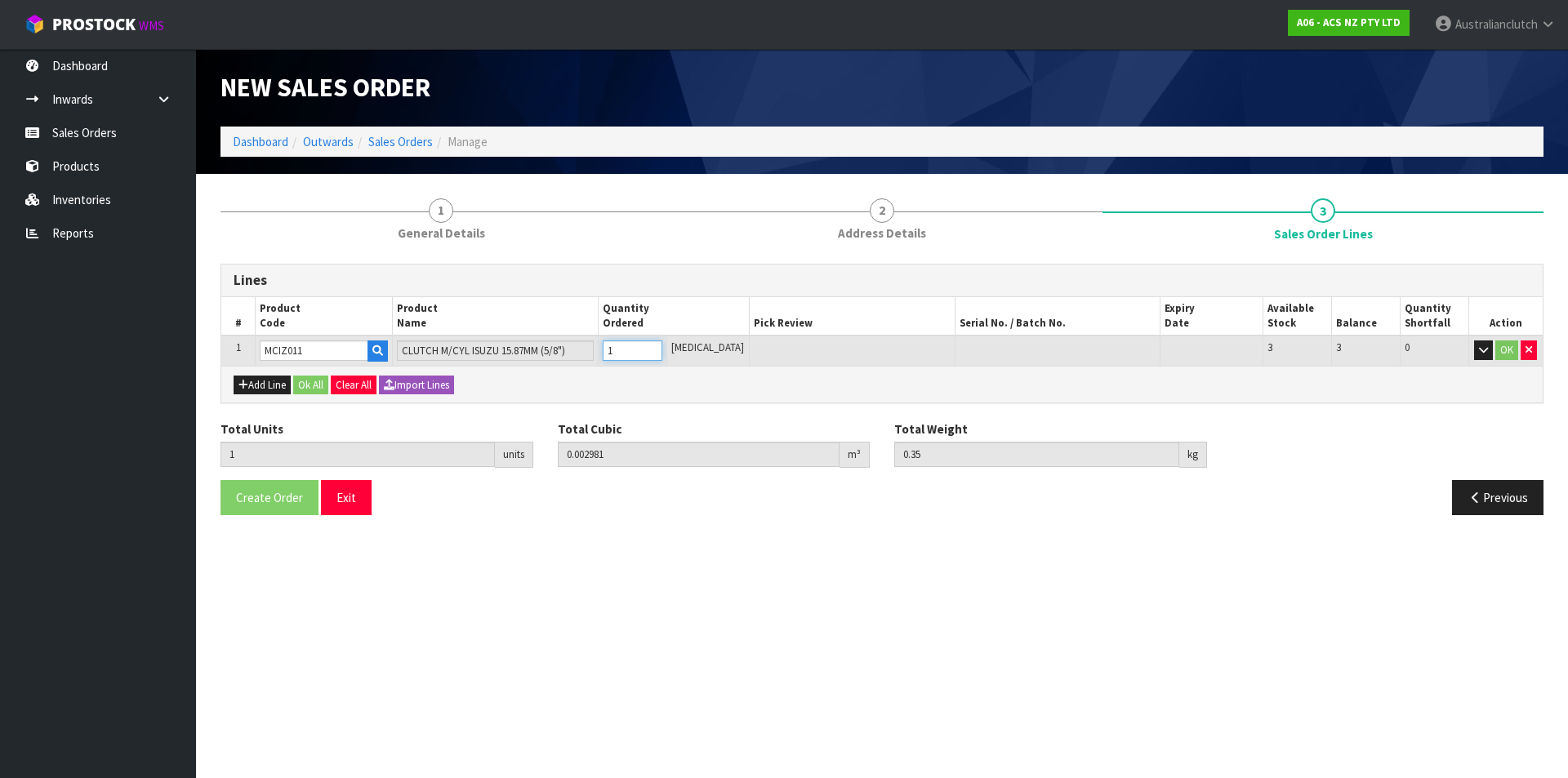
click at [663, 349] on input "1" at bounding box center [632, 350] width 60 height 20
click at [1504, 353] on button "OK" at bounding box center [1508, 350] width 23 height 20
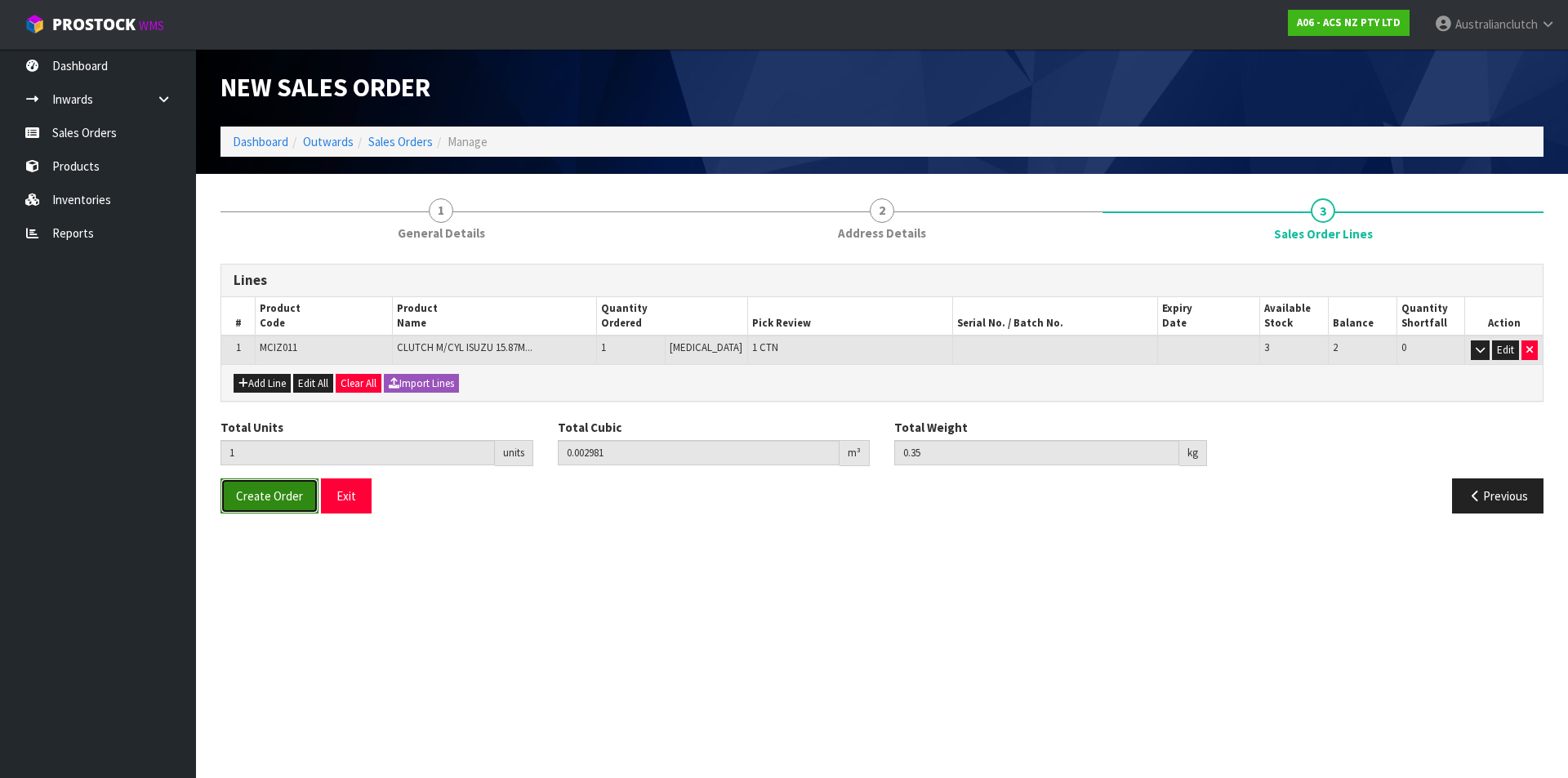
drag, startPoint x: 261, startPoint y: 515, endPoint x: 251, endPoint y: 514, distance: 10.0
click at [262, 516] on div "Create Order Exit Previous" at bounding box center [881, 501] width 1347 height 47
click at [276, 482] on button "Create Order" at bounding box center [269, 495] width 98 height 35
